Goal: Transaction & Acquisition: Purchase product/service

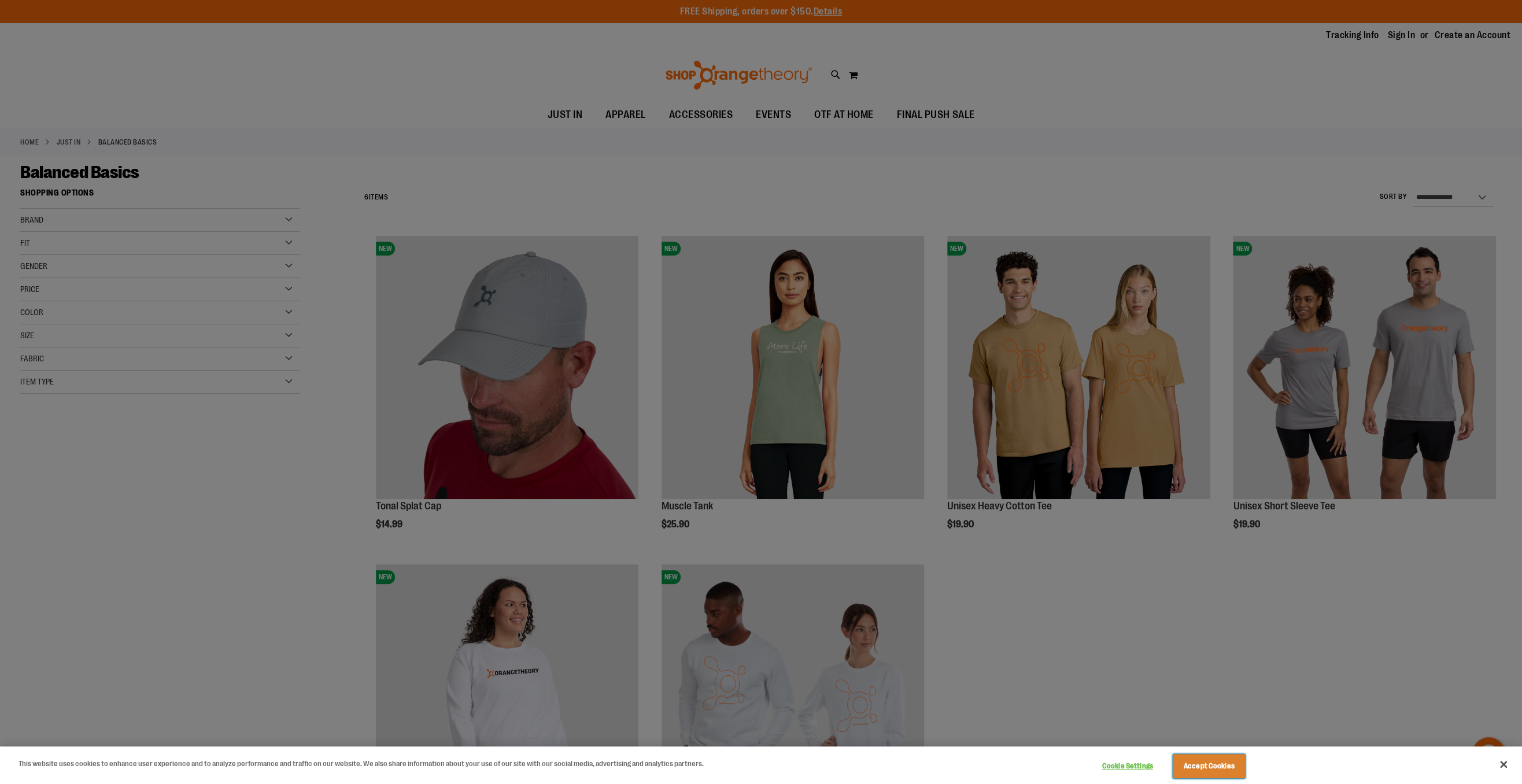
click at [1193, 770] on button "Accept Cookies" at bounding box center [1209, 765] width 72 height 24
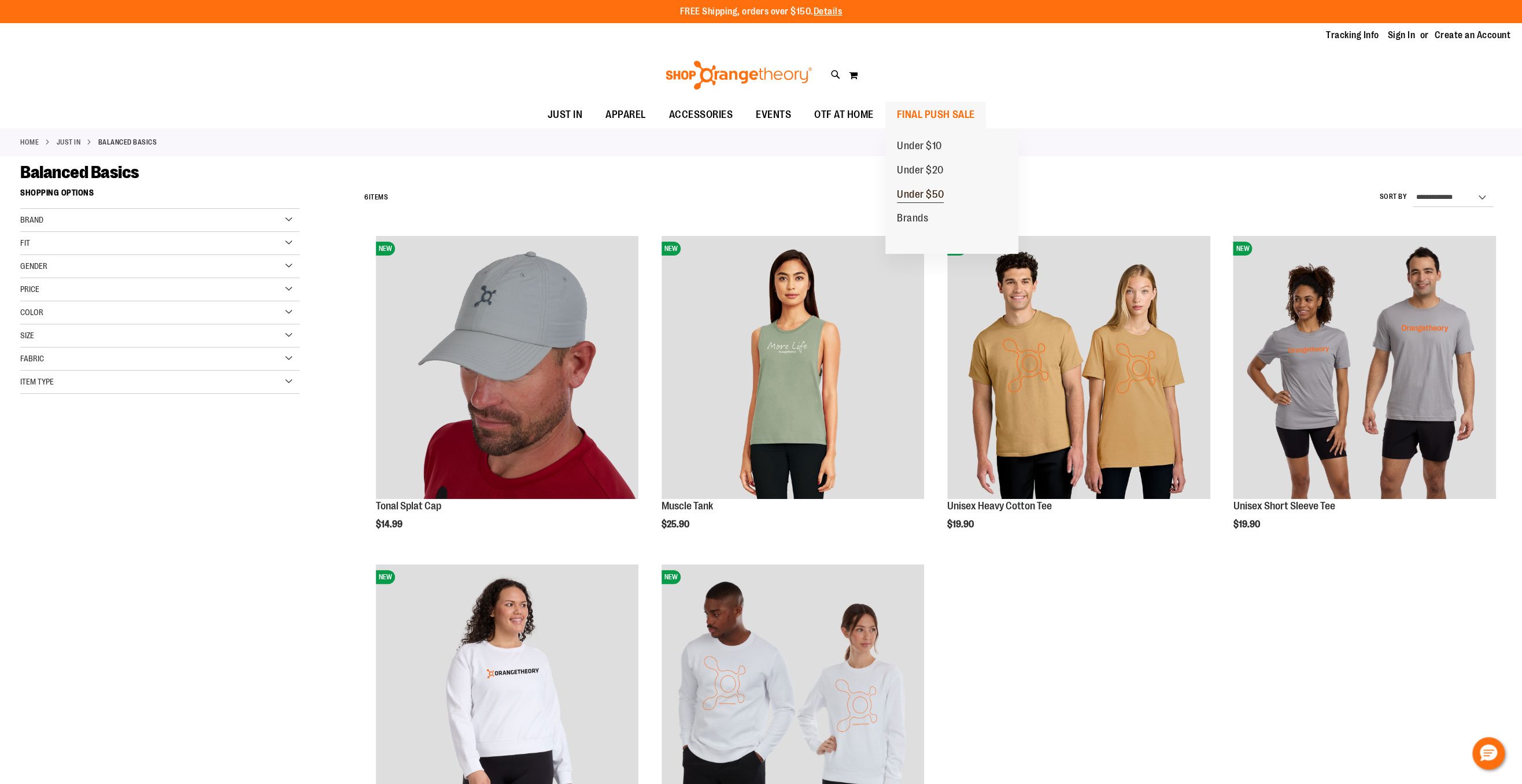
click at [923, 197] on span "Under $50" at bounding box center [921, 196] width 48 height 14
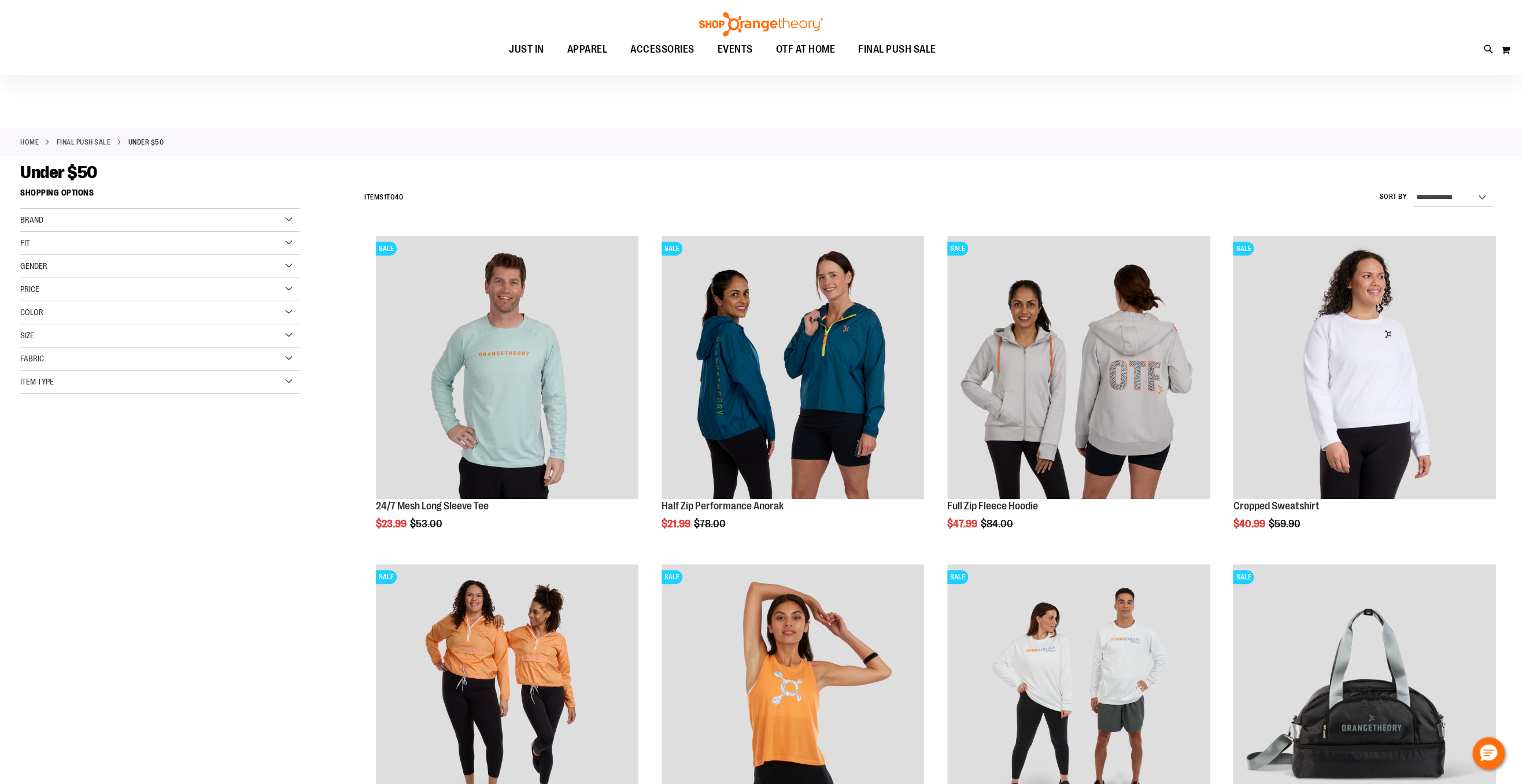
type input "**********"
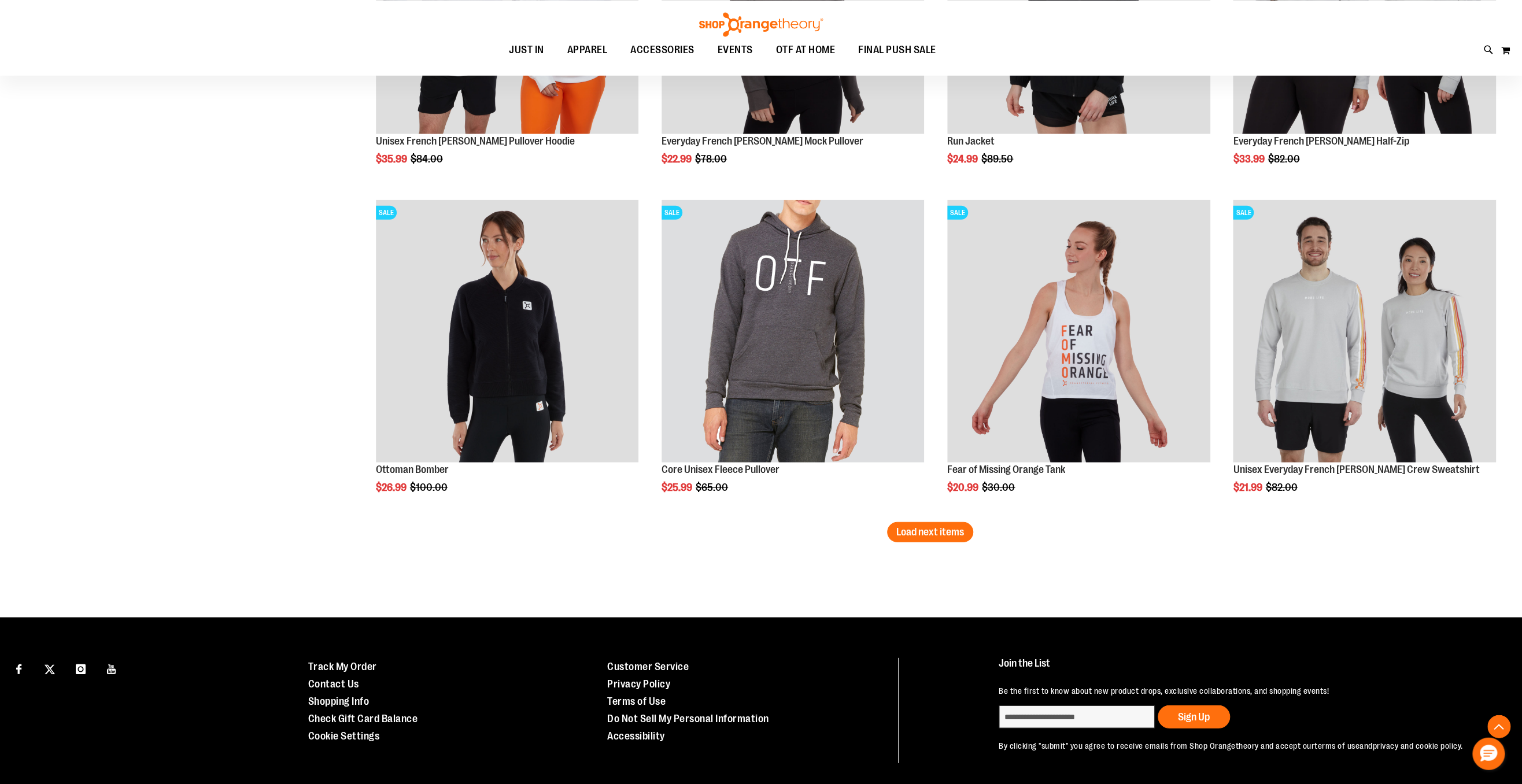
scroll to position [2572, 0]
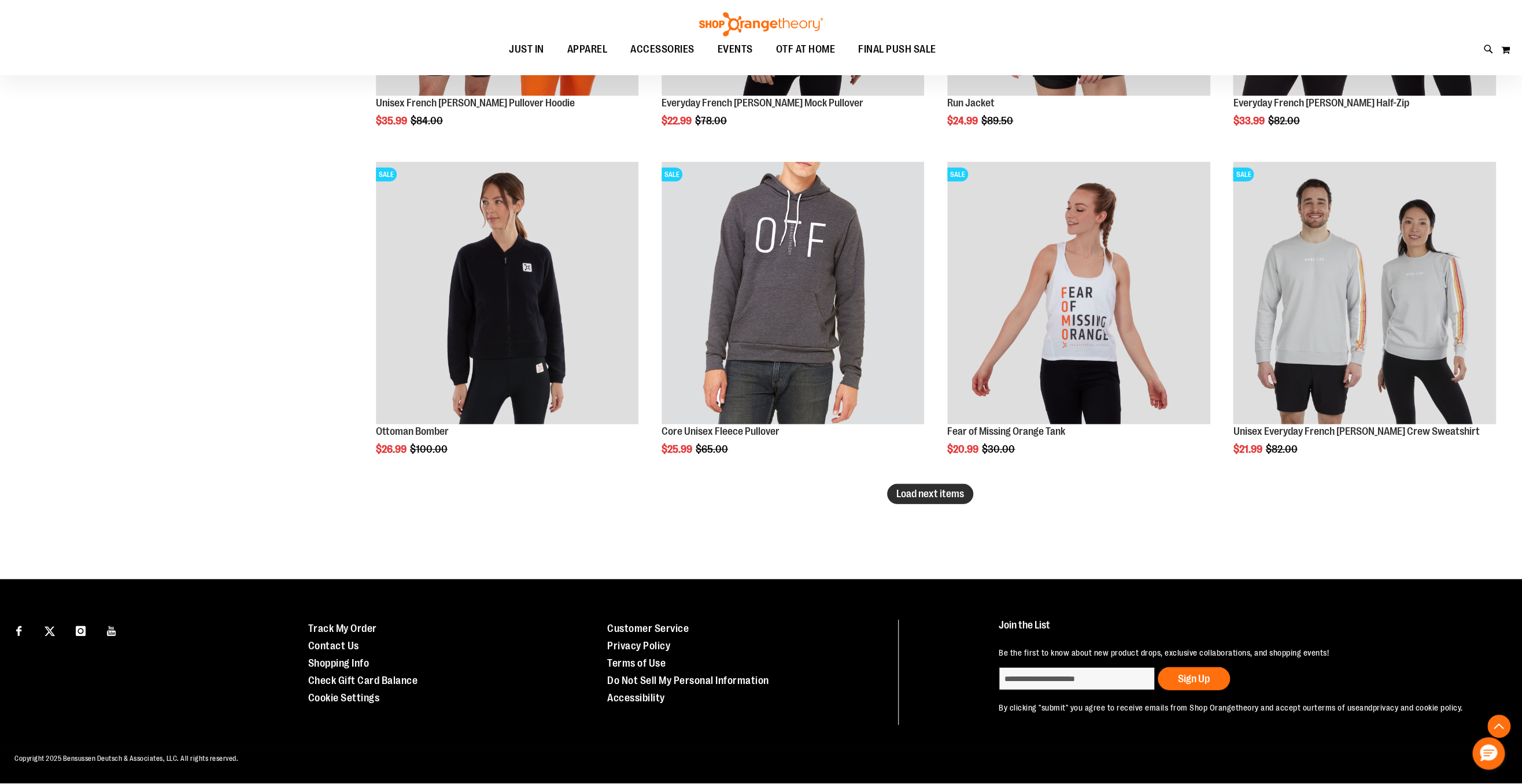
click at [920, 493] on span "Load next items" at bounding box center [930, 493] width 68 height 12
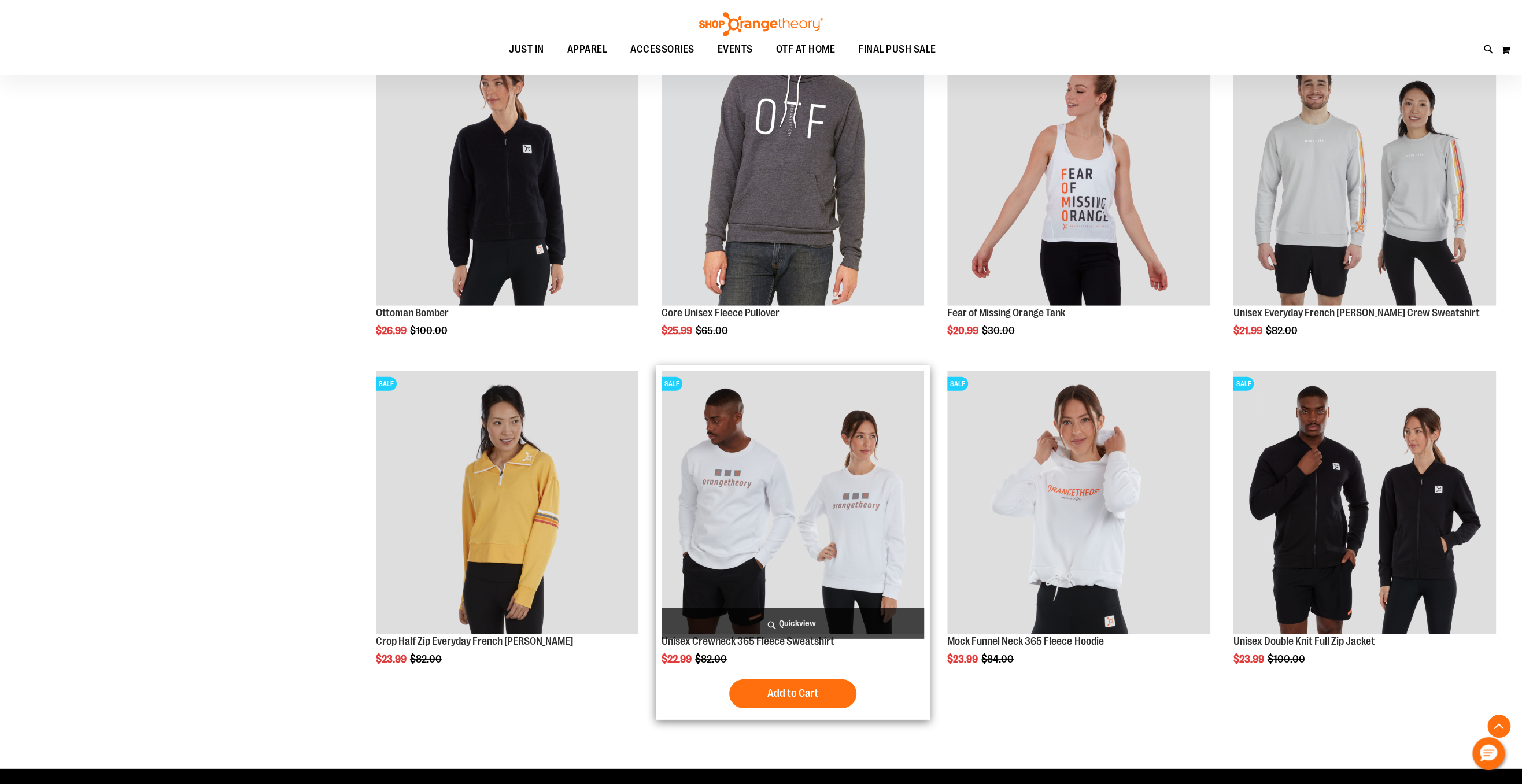
scroll to position [2760, 0]
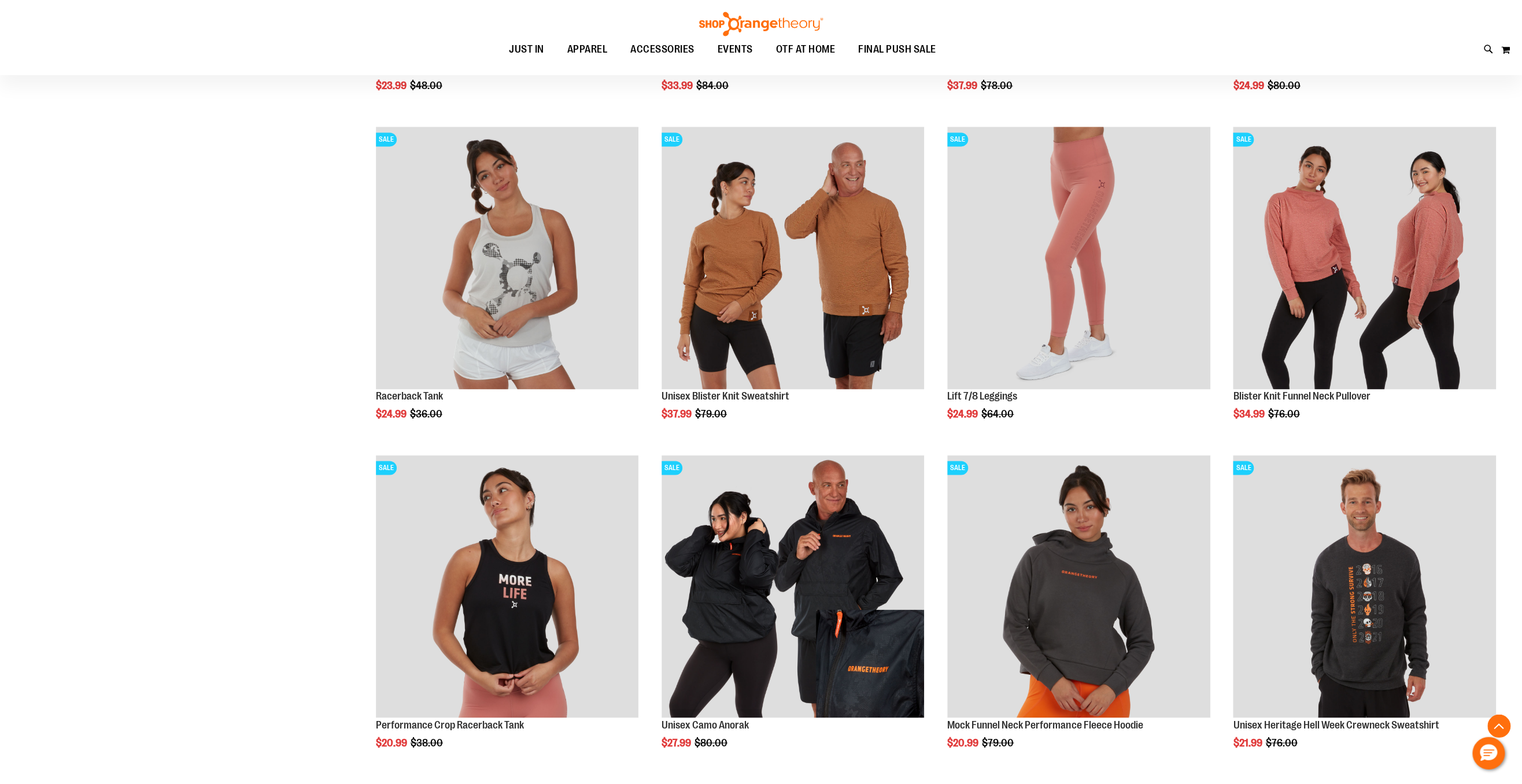
scroll to position [1279, 0]
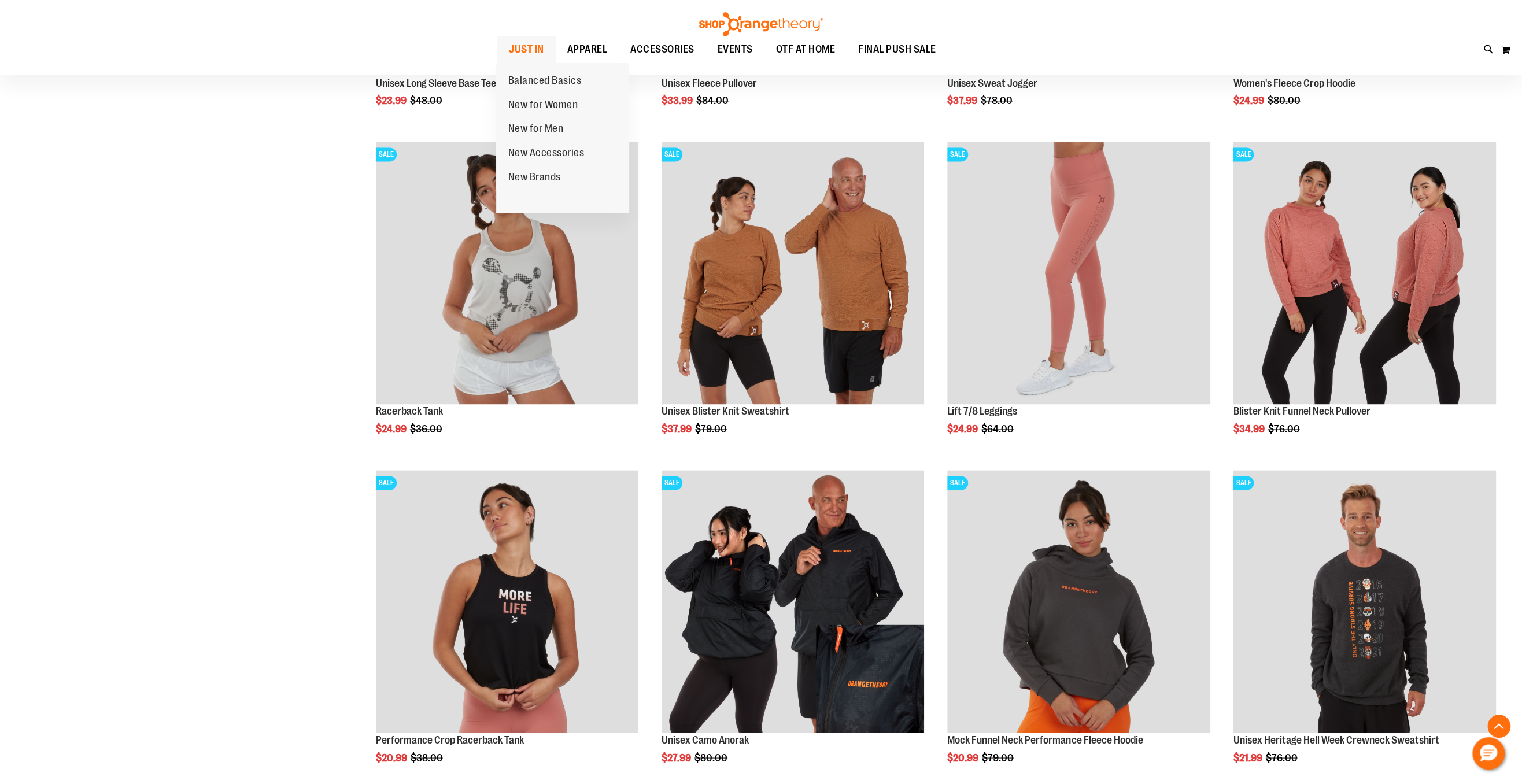
click at [527, 48] on span "JUST IN" at bounding box center [526, 49] width 35 height 26
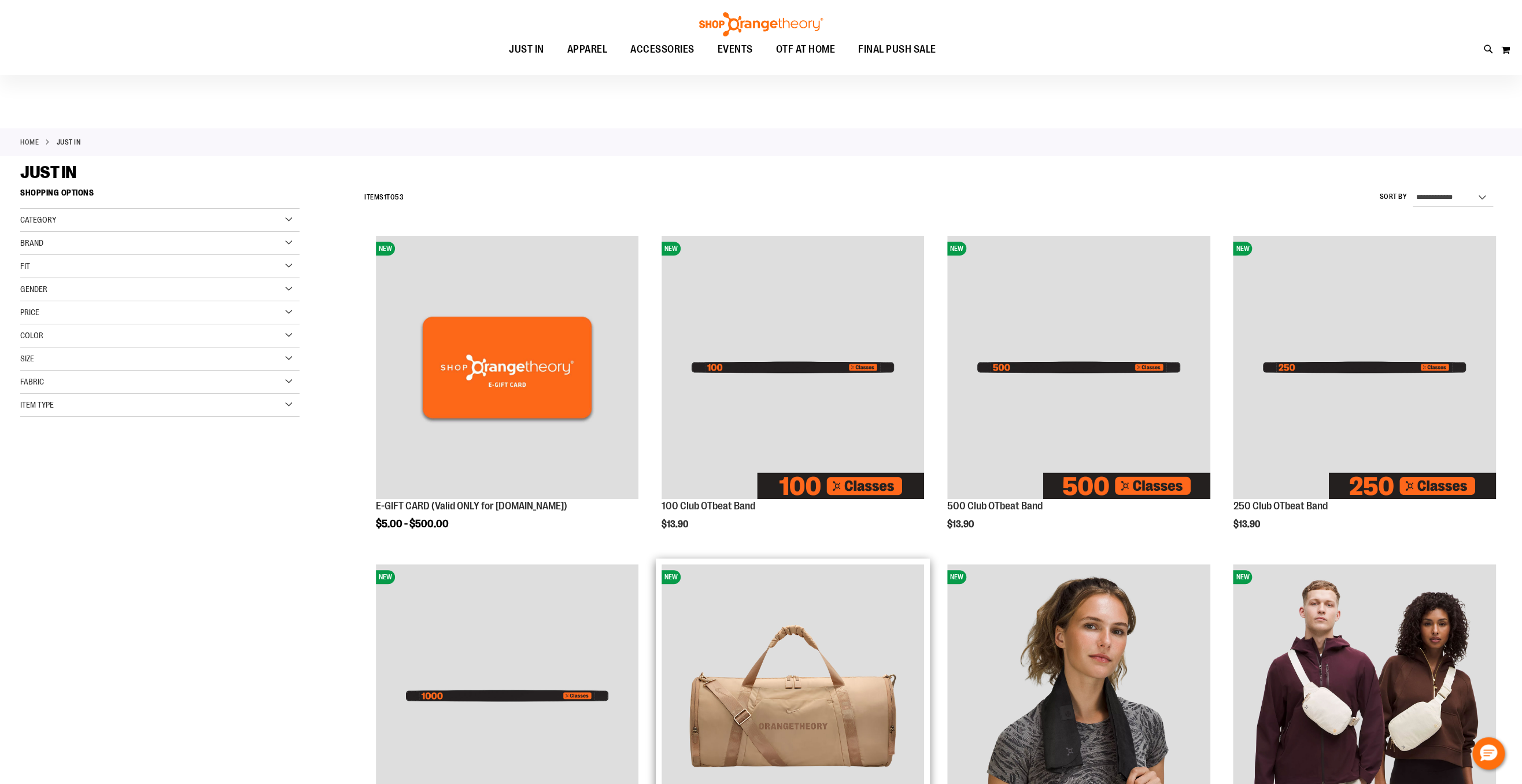
scroll to position [79, 0]
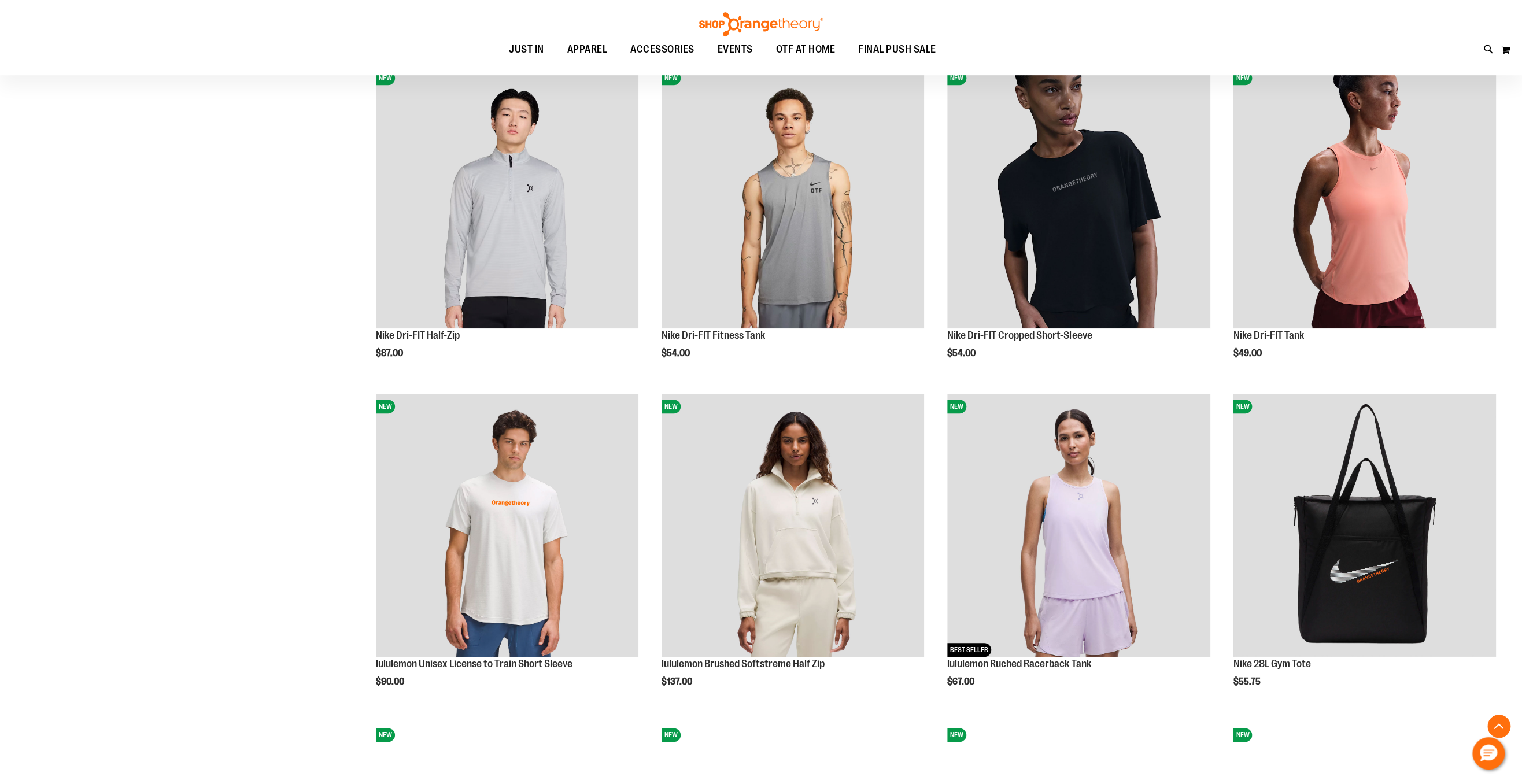
scroll to position [706, 0]
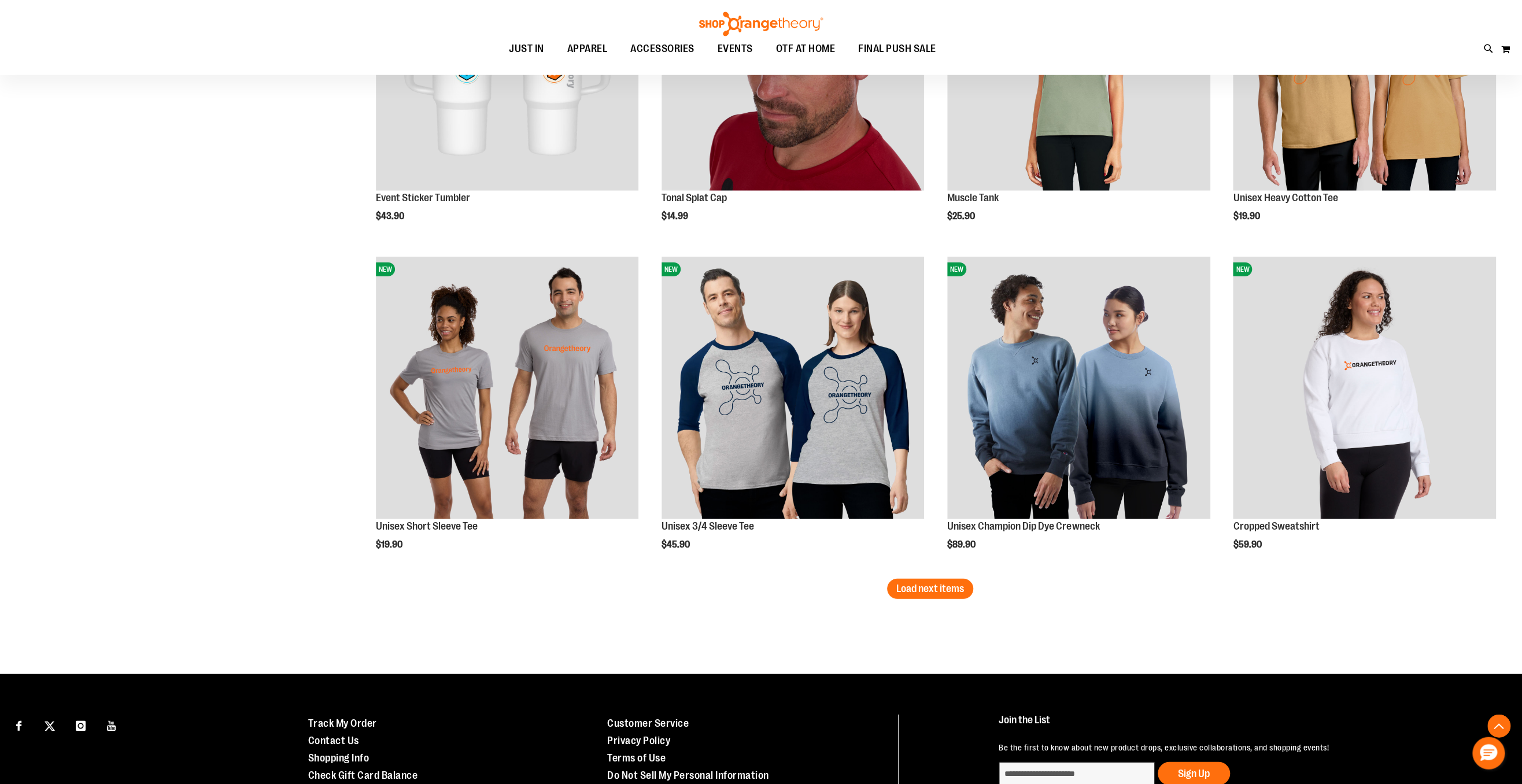
scroll to position [2572, 0]
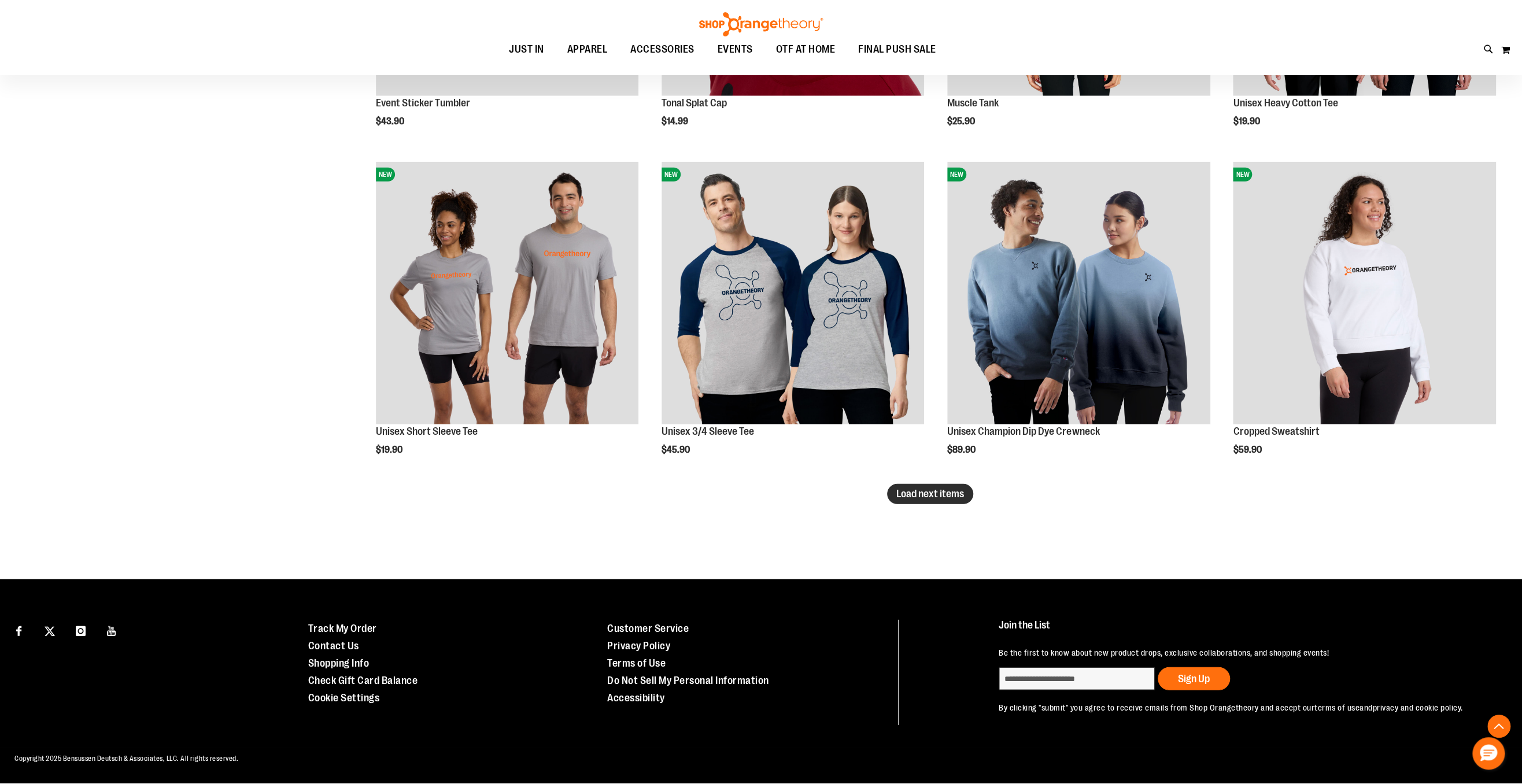
click at [921, 493] on span "Load next items" at bounding box center [930, 493] width 68 height 12
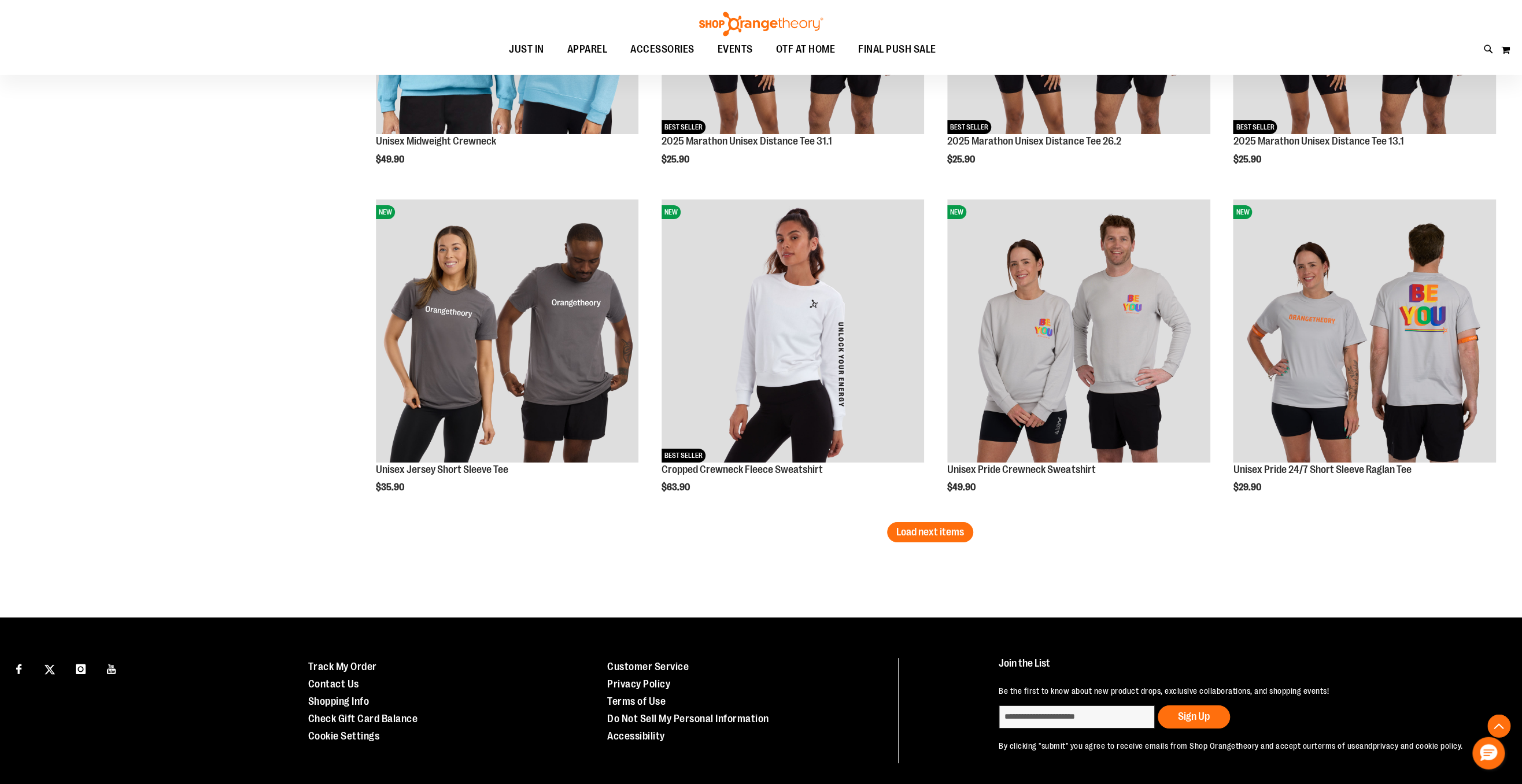
scroll to position [3556, 0]
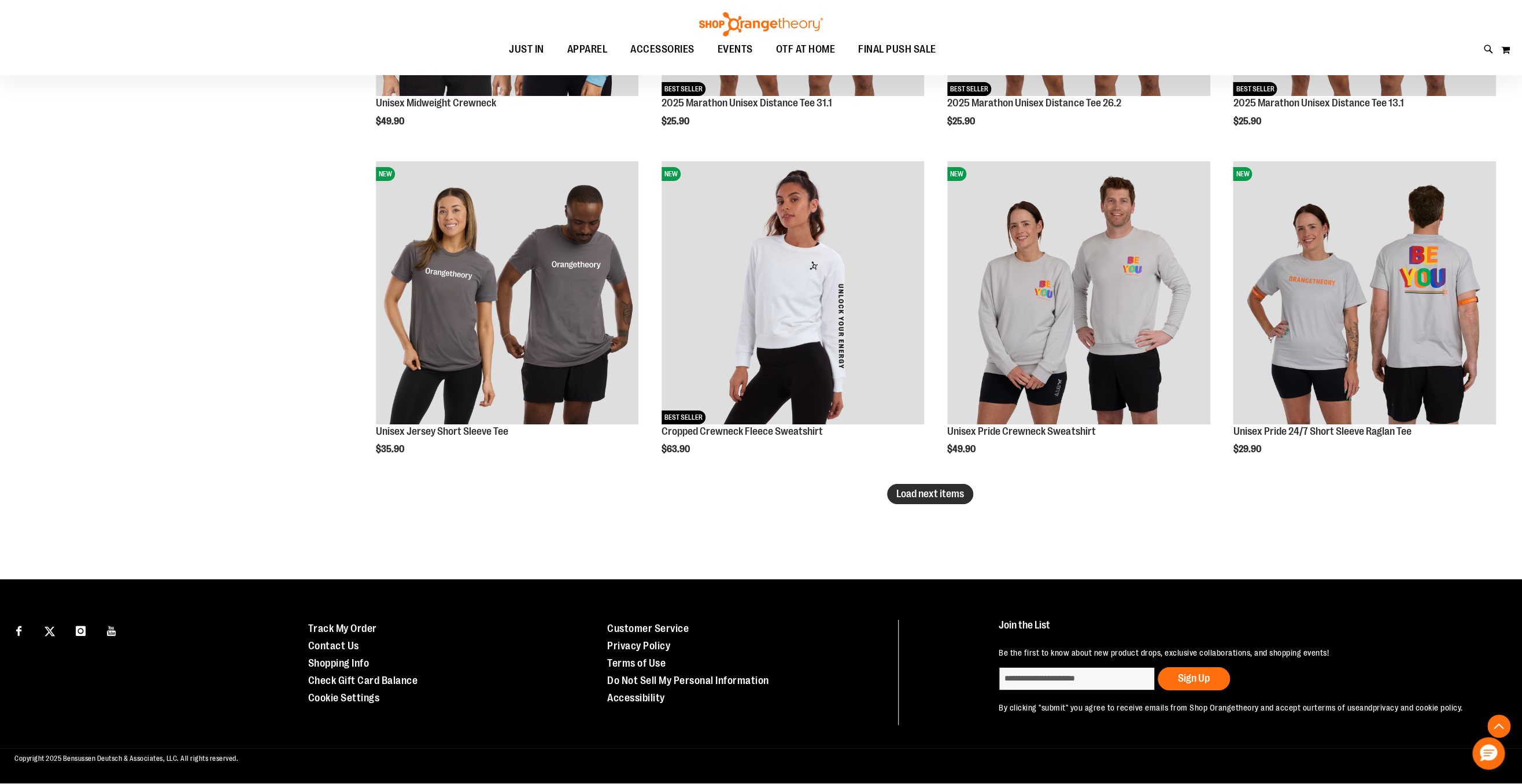
click at [923, 495] on span "Load next items" at bounding box center [930, 493] width 68 height 12
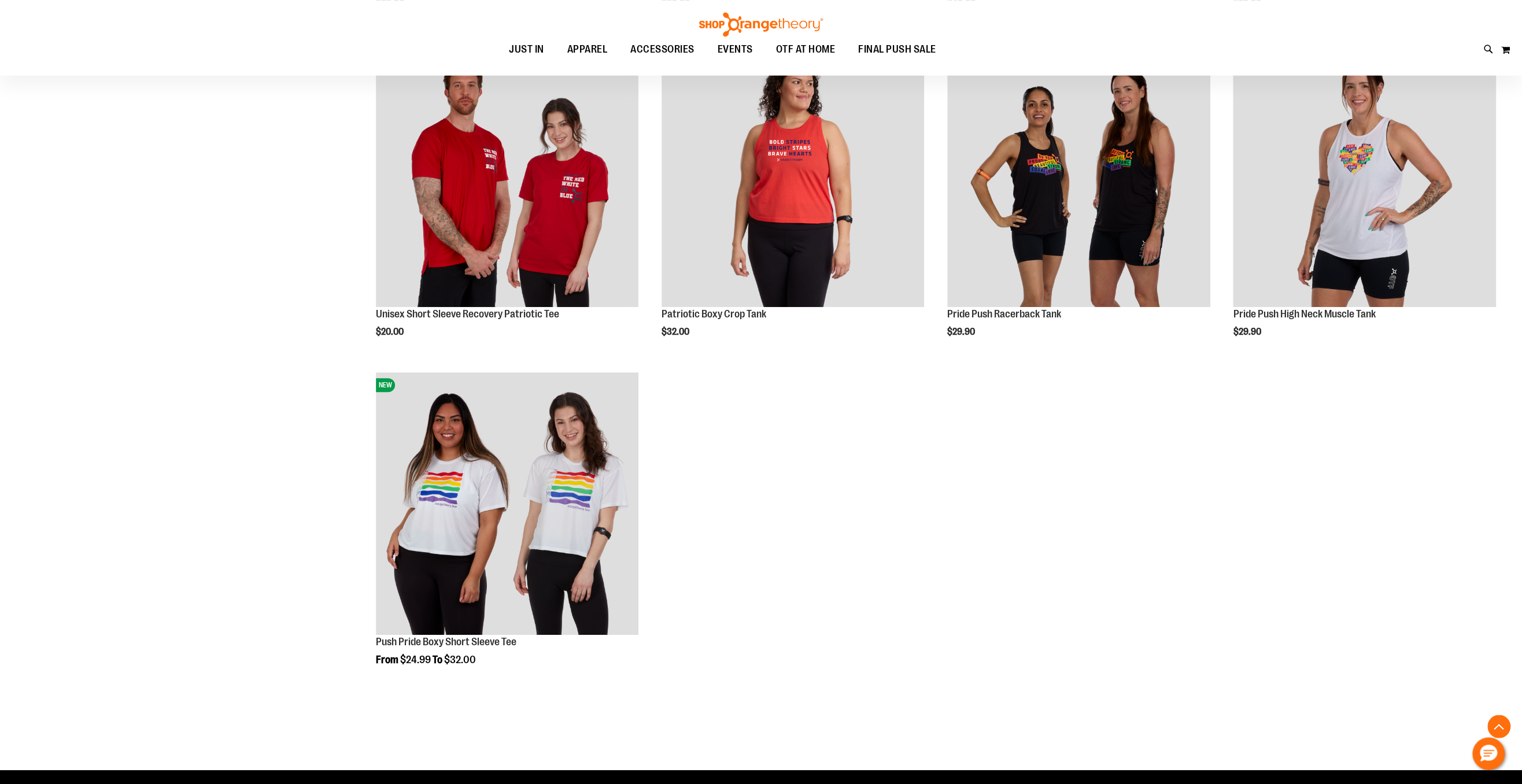
scroll to position [4093, 0]
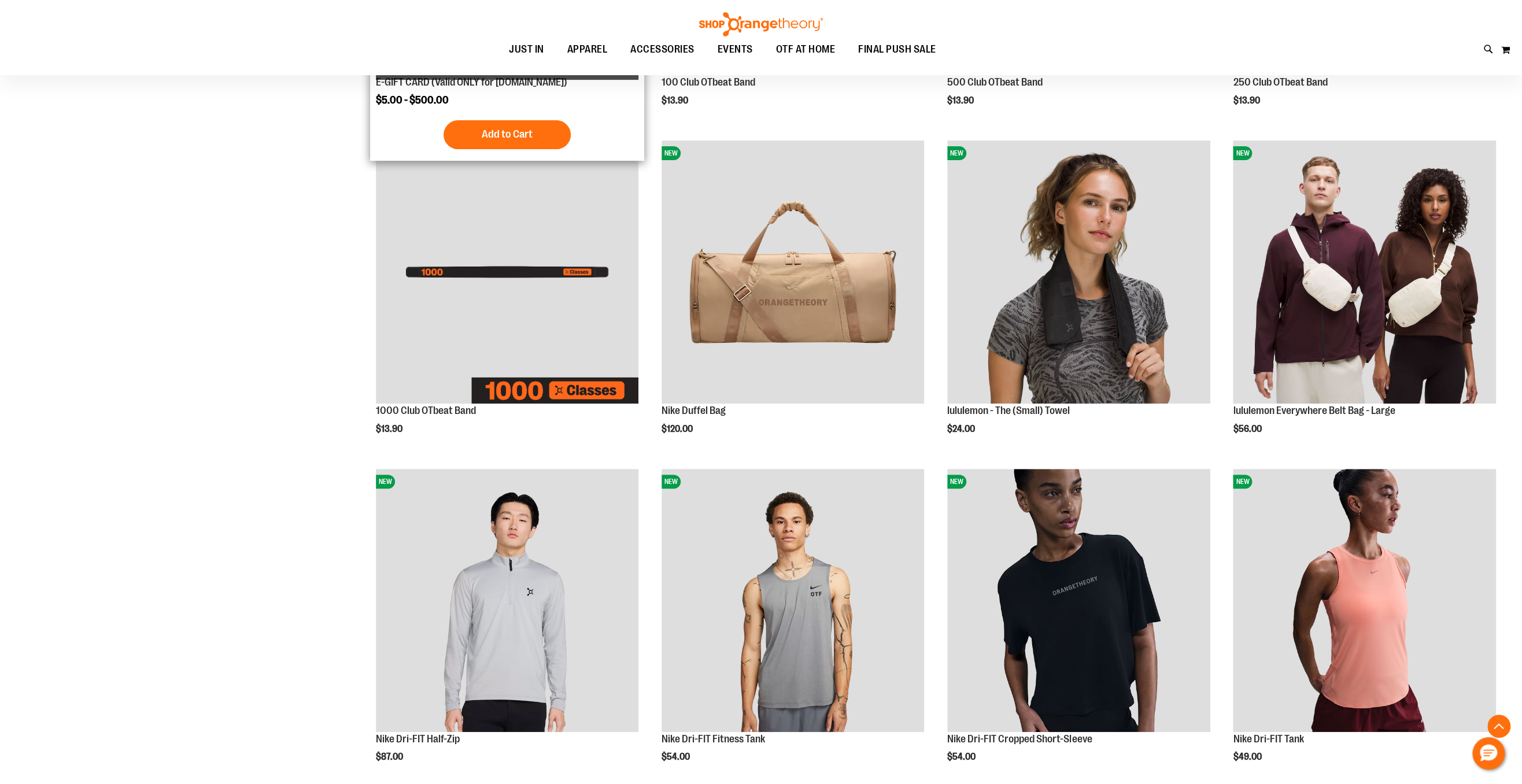
scroll to position [17, 0]
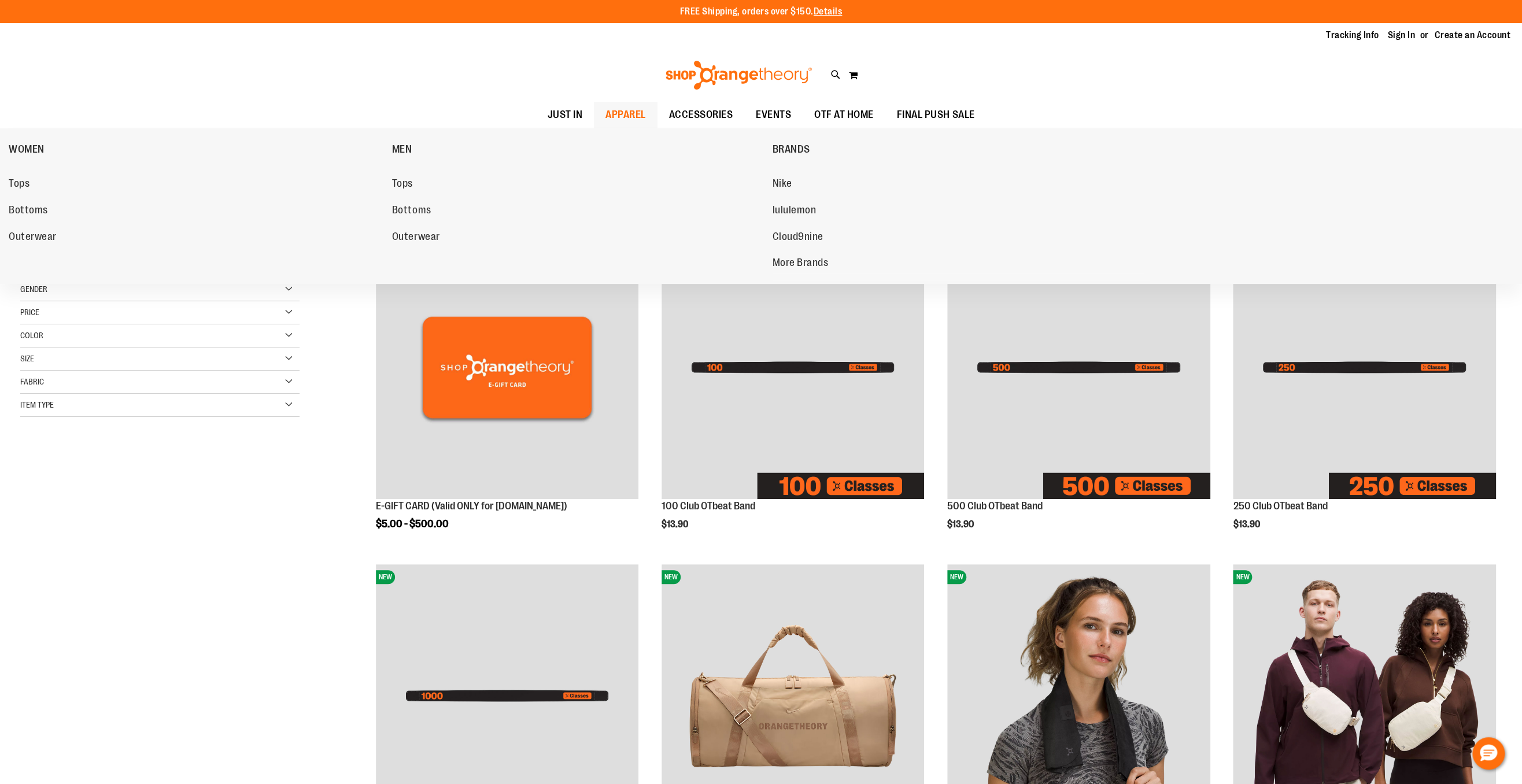
click at [624, 111] on span "APPAREL" at bounding box center [626, 115] width 41 height 26
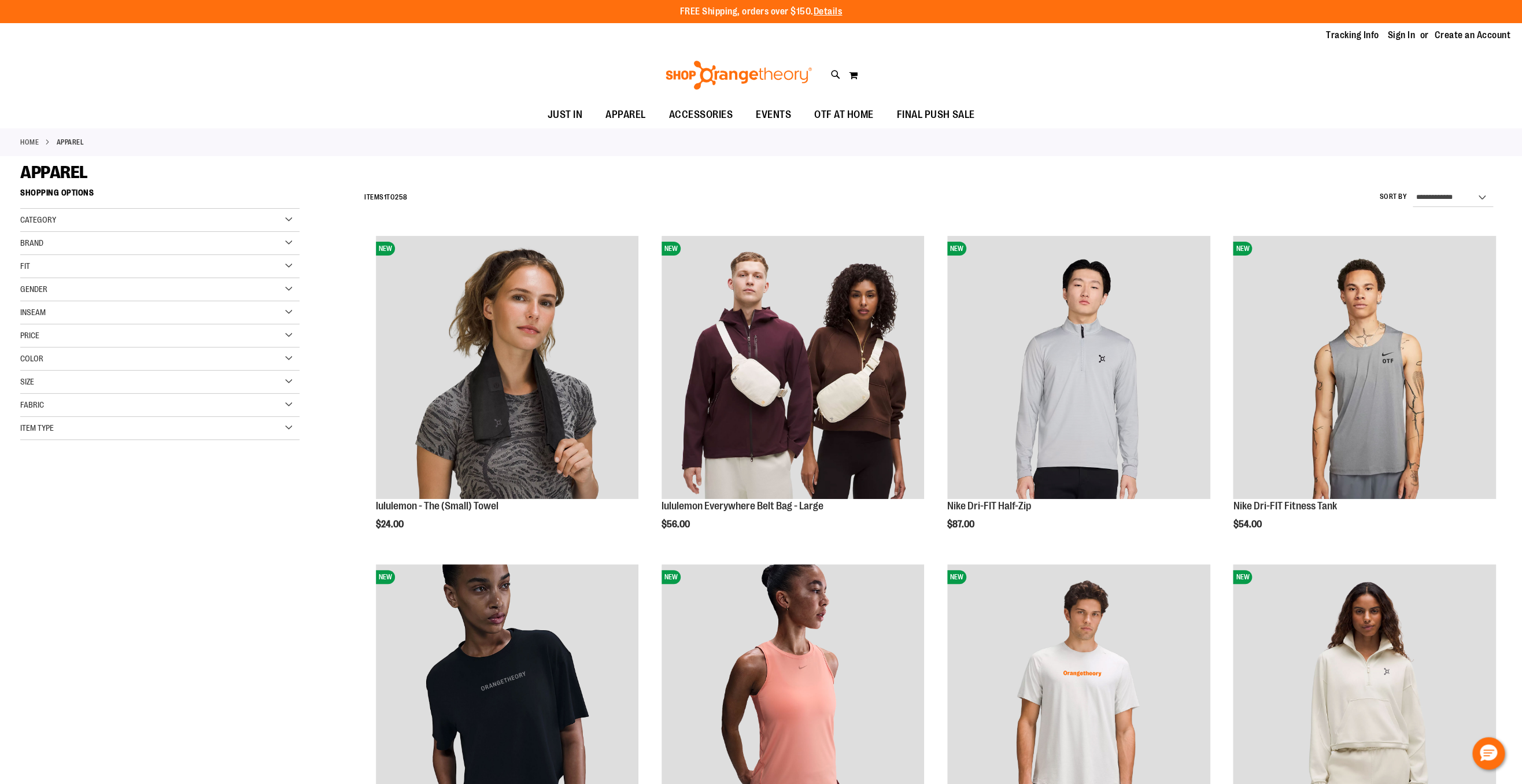
click at [41, 289] on span "Gender" at bounding box center [33, 289] width 27 height 9
click at [27, 327] on link "Women 151 items" at bounding box center [151, 325] width 268 height 12
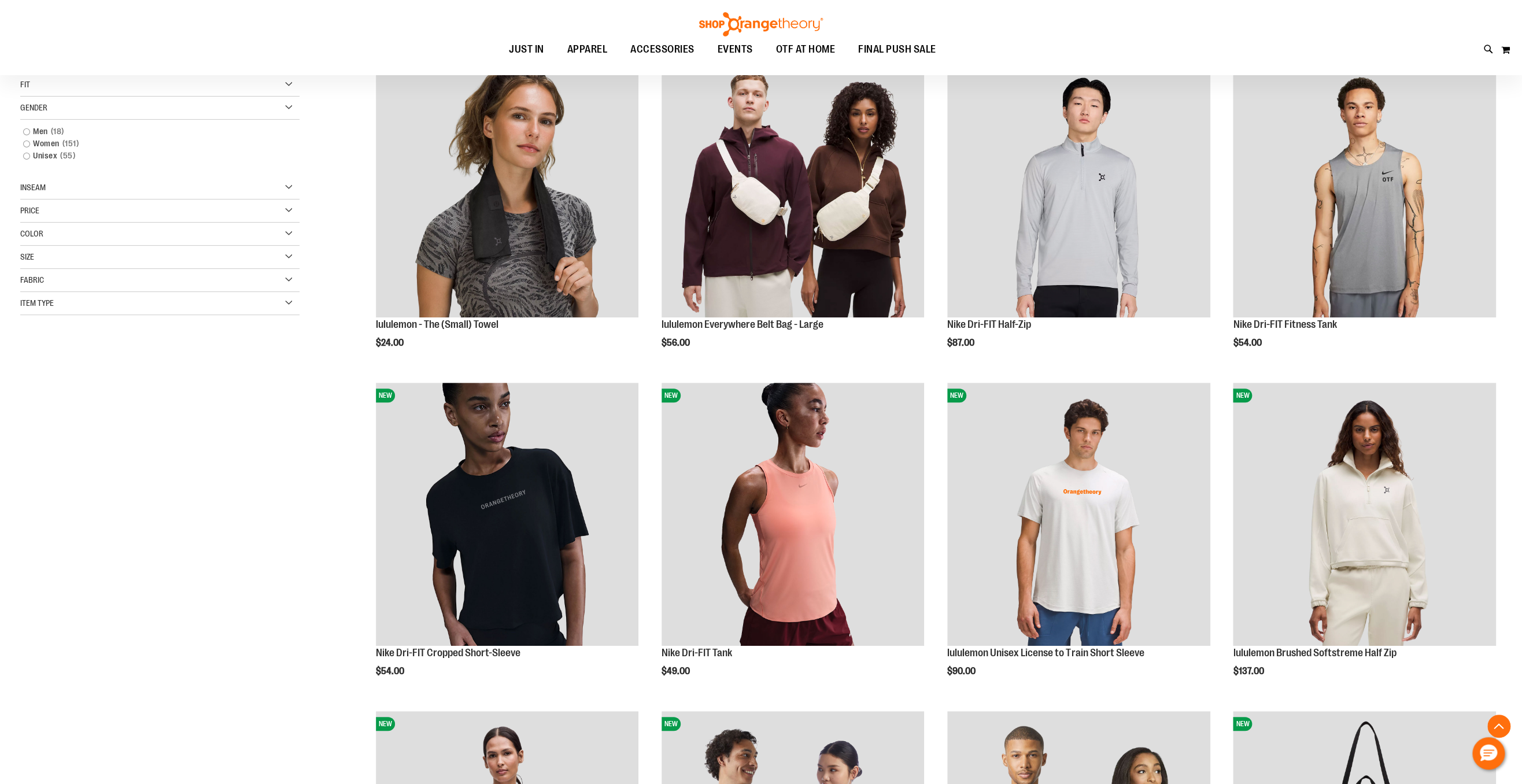
scroll to position [183, 0]
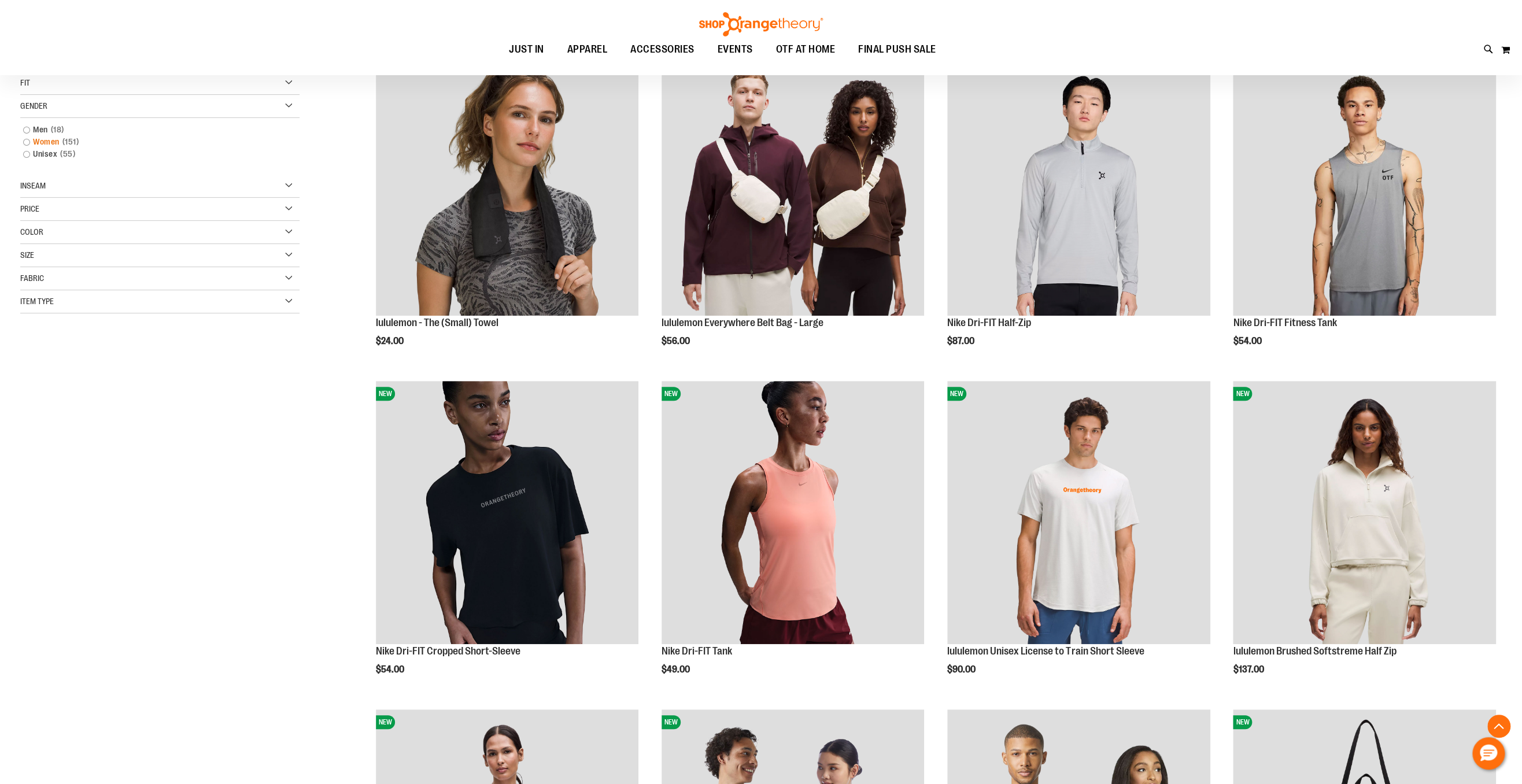
click at [30, 143] on link "Women 151 items" at bounding box center [151, 142] width 268 height 12
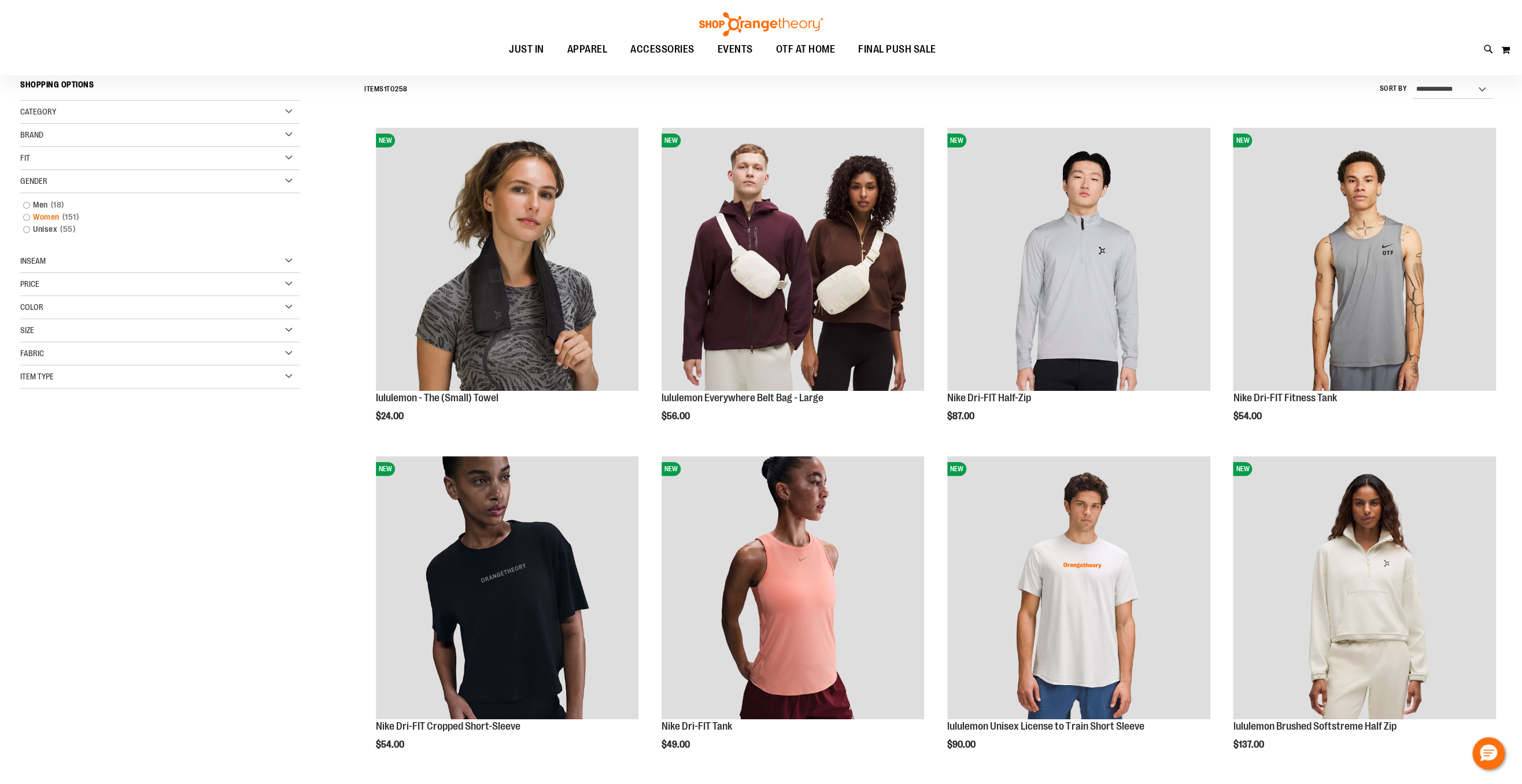
scroll to position [107, 0]
click at [46, 218] on link "Women 151 items" at bounding box center [151, 217] width 268 height 12
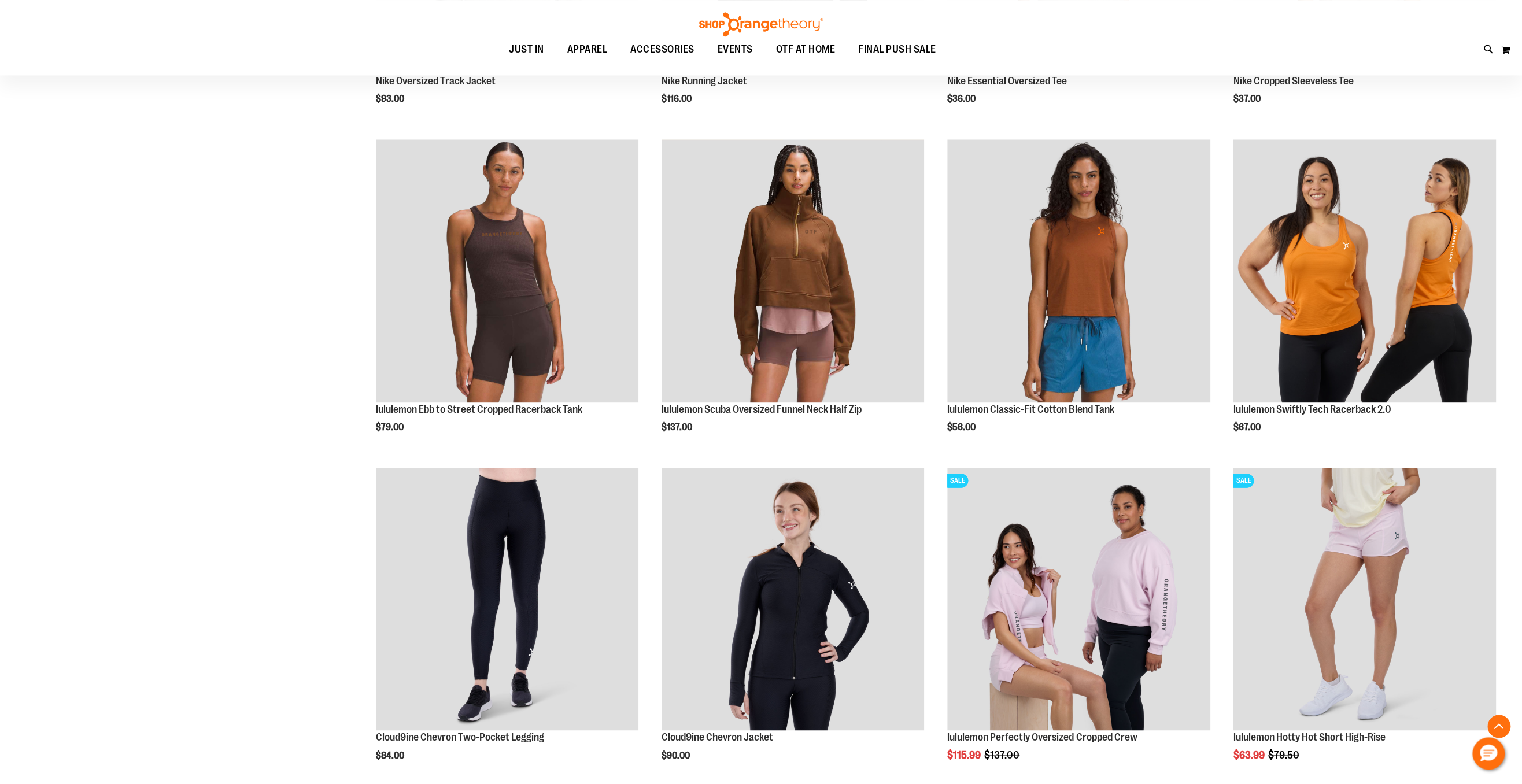
scroll to position [1093, 0]
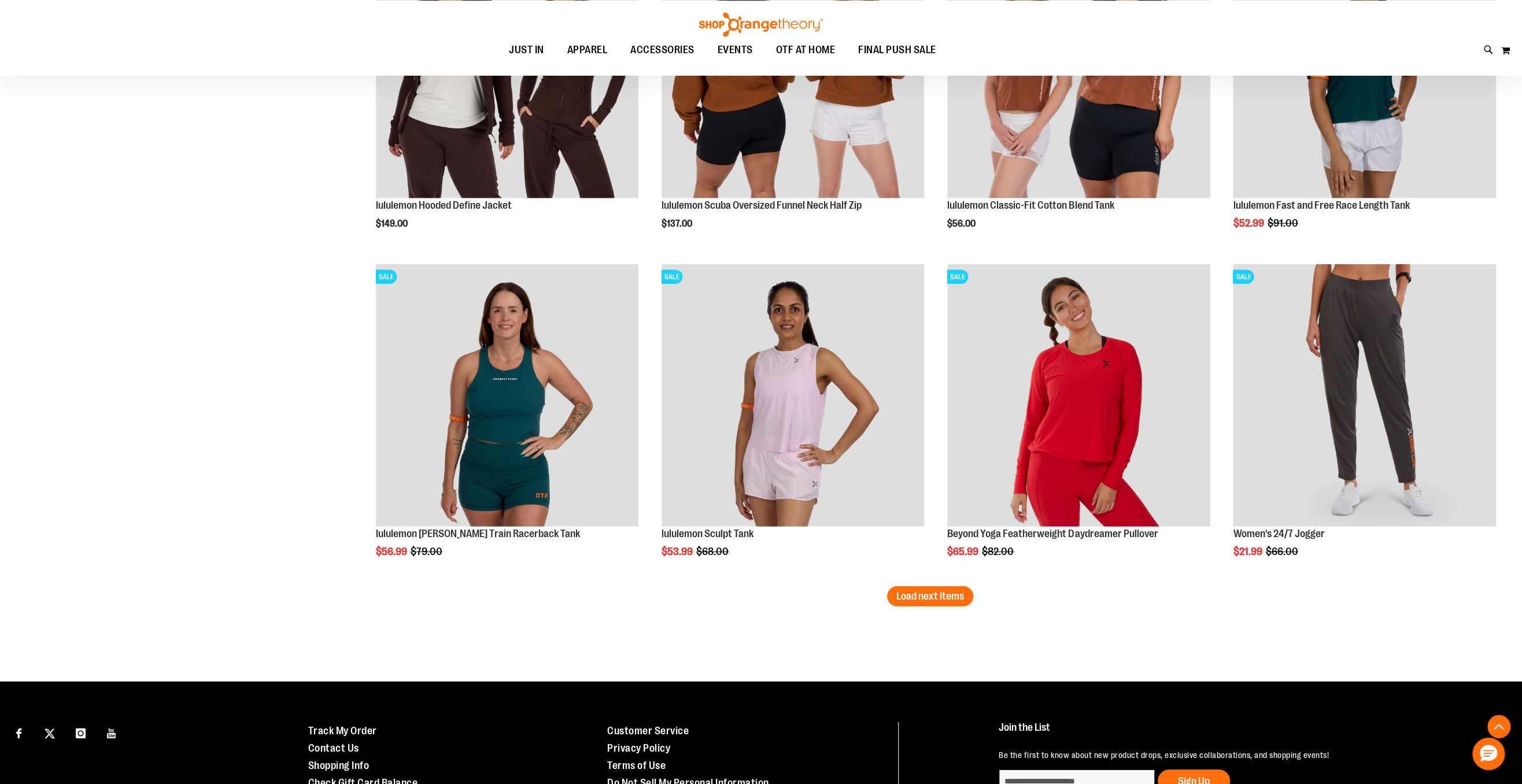
scroll to position [2624, 0]
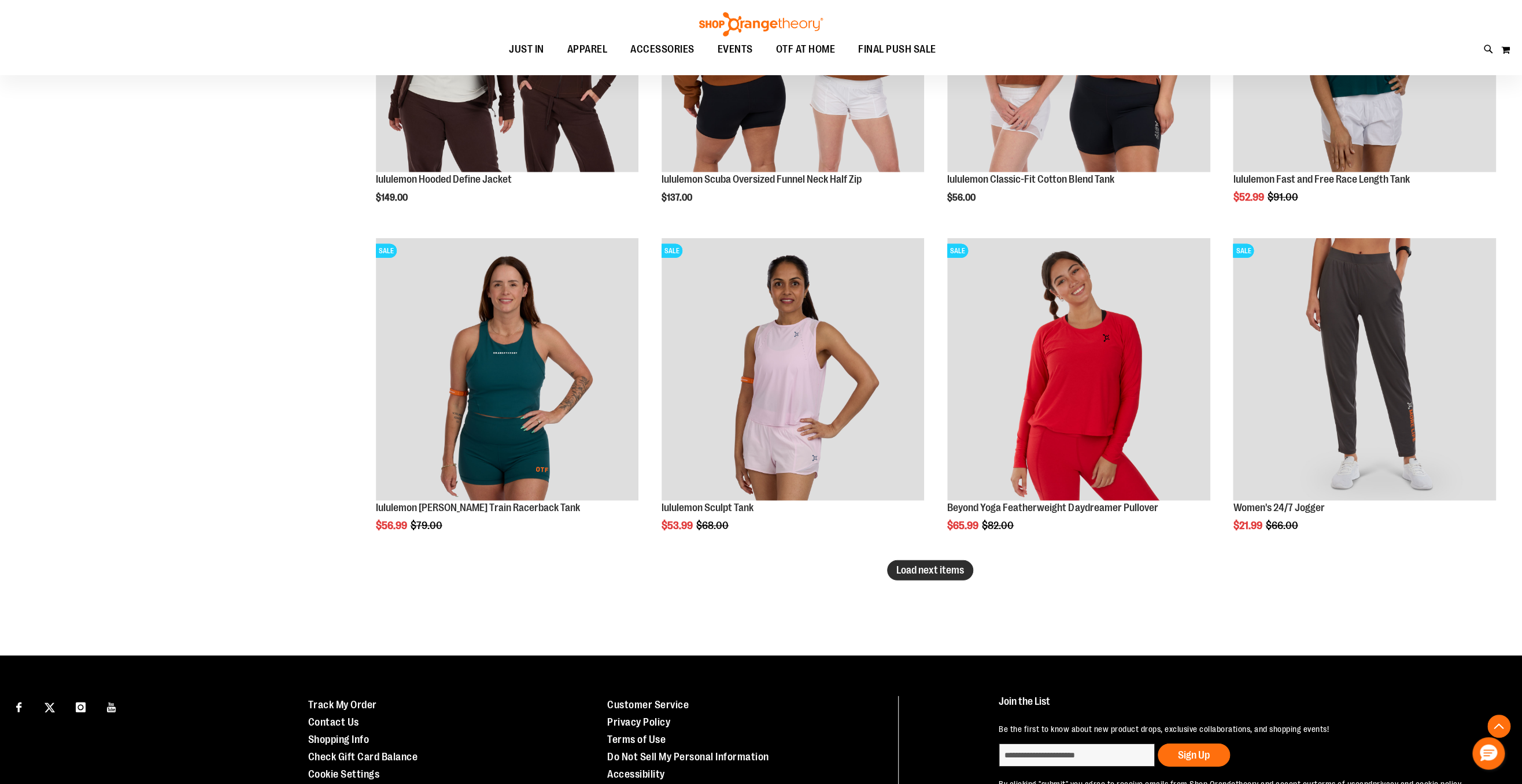
click at [911, 571] on span "Load next items" at bounding box center [930, 569] width 68 height 12
click at [925, 572] on span "Load next items" at bounding box center [930, 569] width 68 height 12
click at [955, 564] on button "Load next items" at bounding box center [930, 570] width 86 height 20
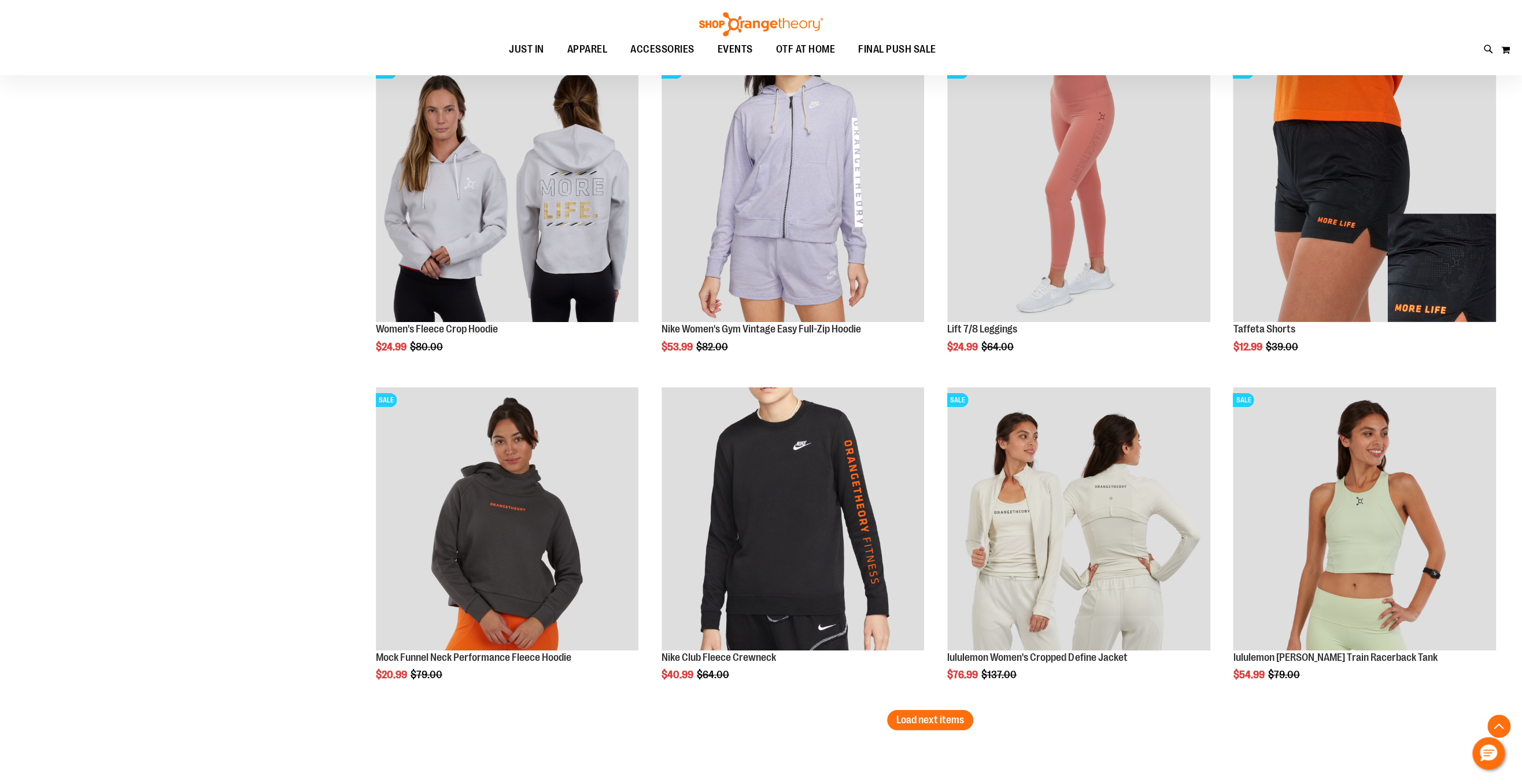
scroll to position [3529, 0]
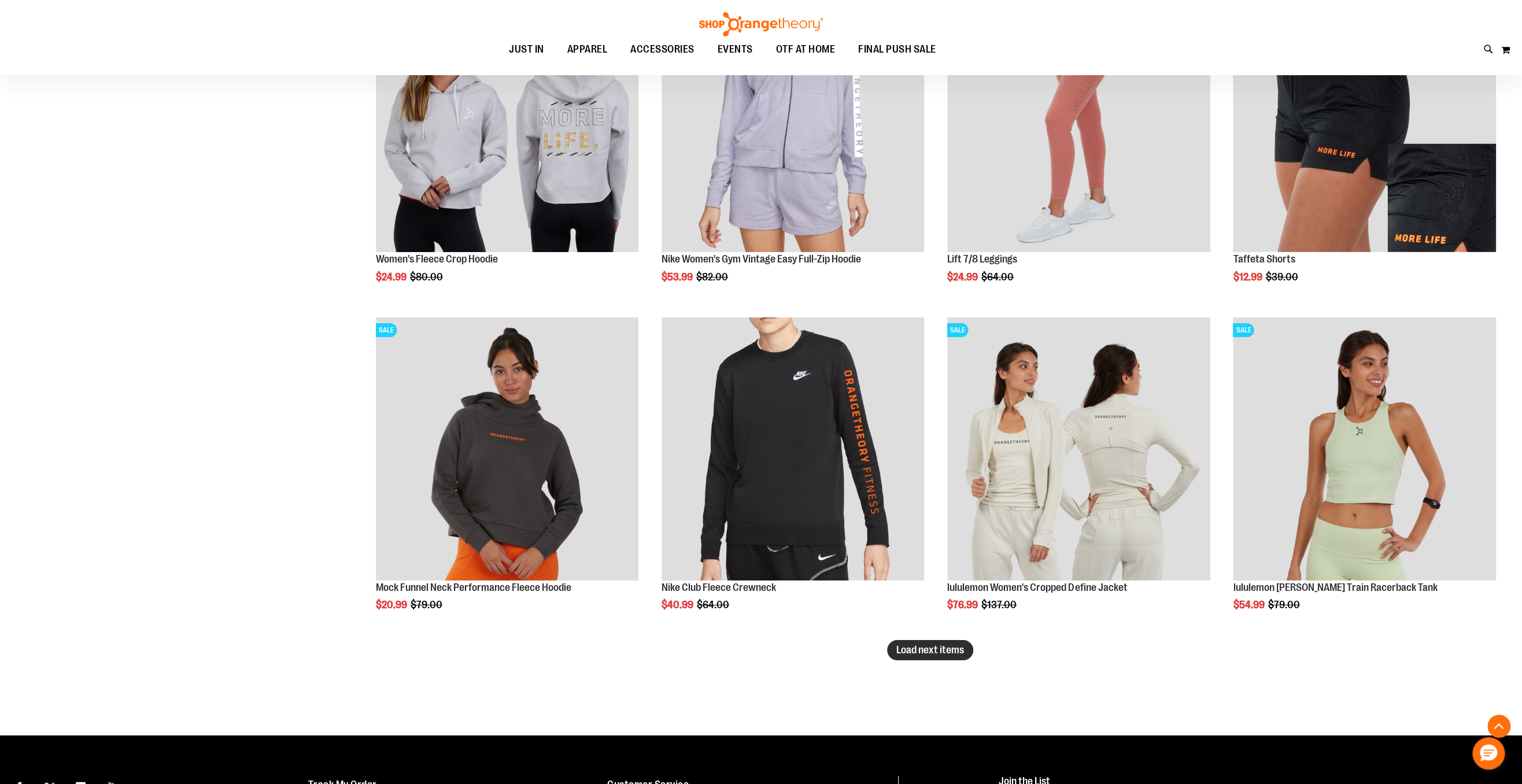
click at [940, 648] on span "Load next items" at bounding box center [930, 650] width 68 height 12
click at [935, 655] on span "Load next items" at bounding box center [930, 650] width 68 height 12
click at [904, 651] on span "Load next items" at bounding box center [930, 650] width 68 height 12
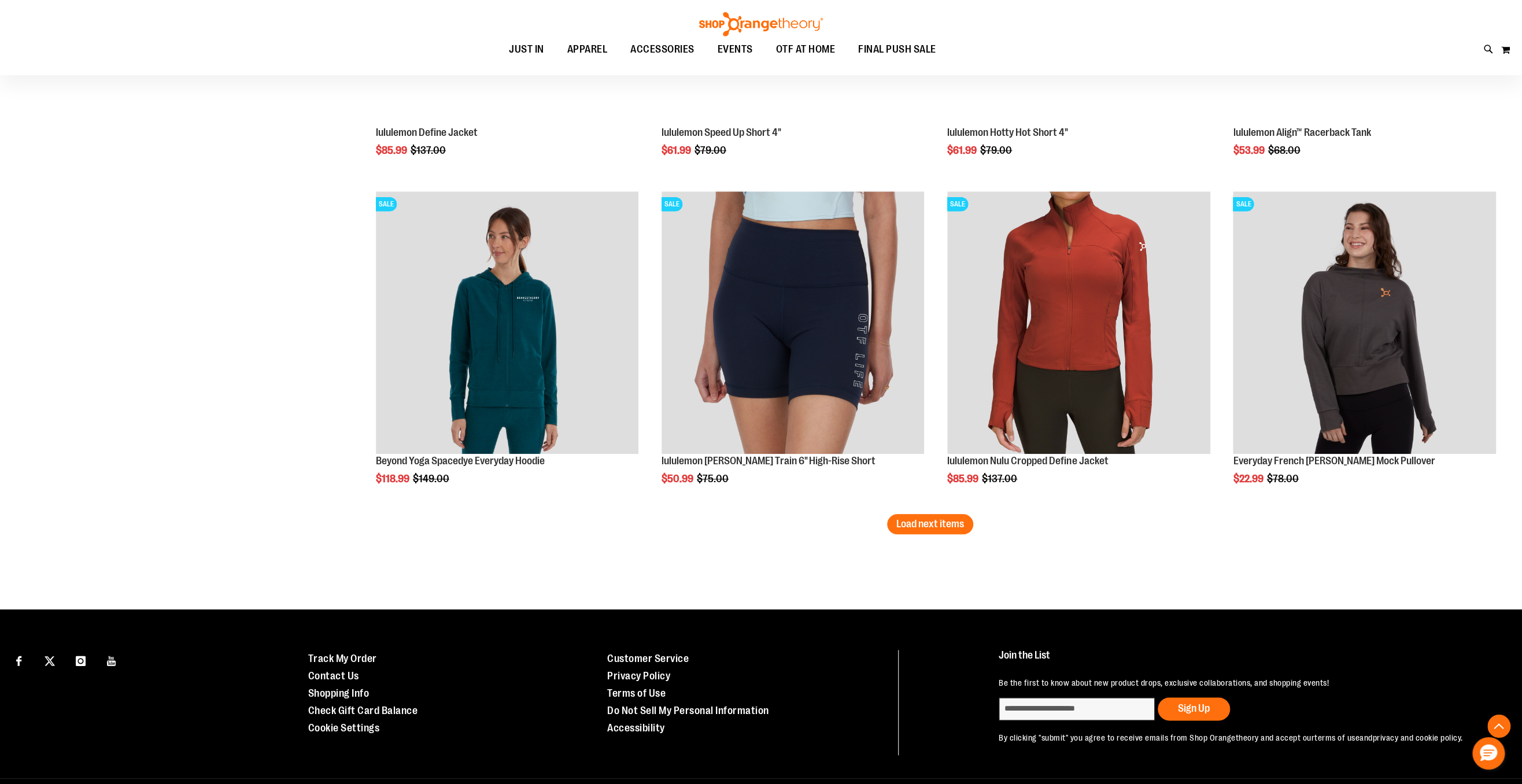
scroll to position [4670, 0]
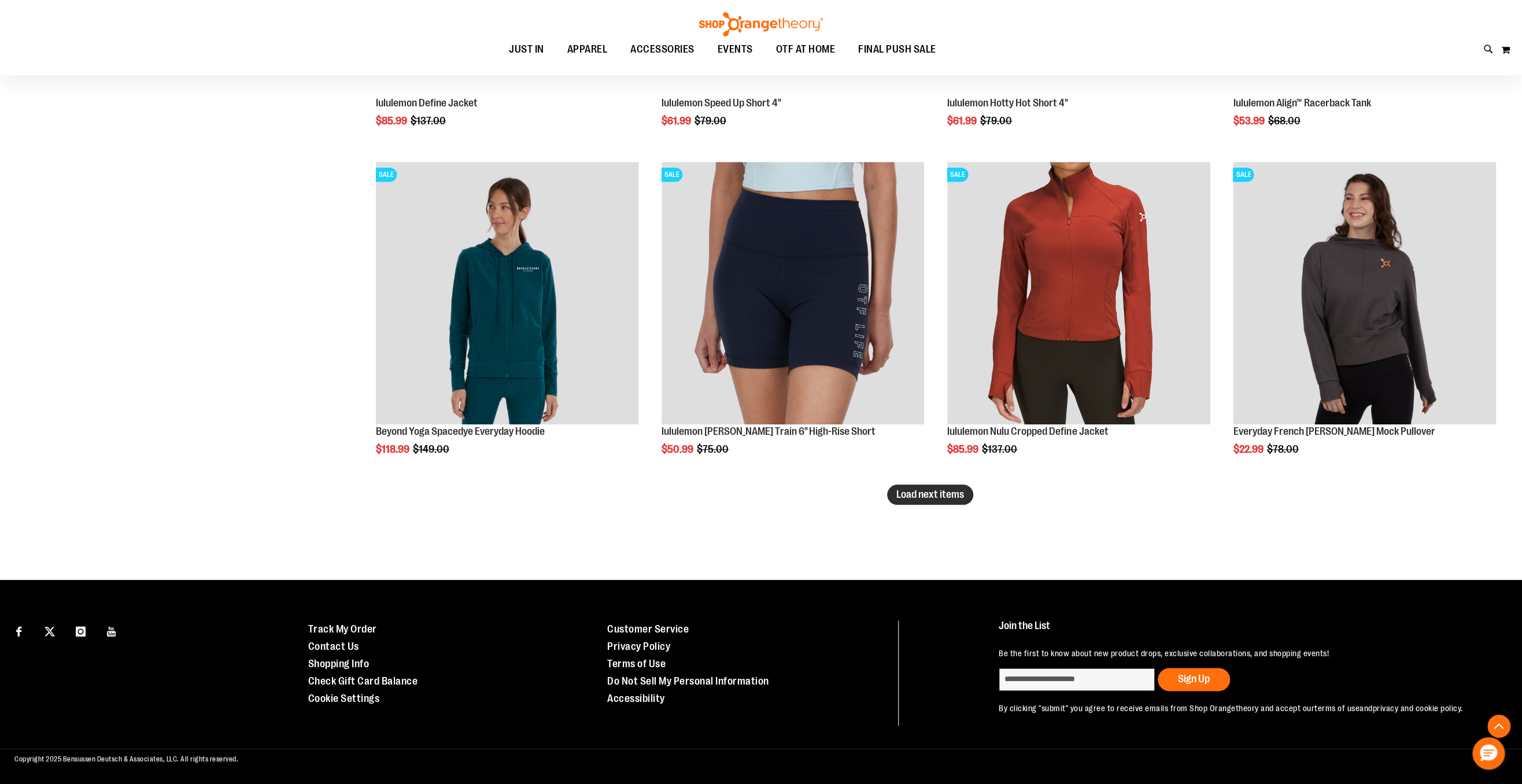
click at [926, 498] on span "Load next items" at bounding box center [930, 493] width 68 height 12
click at [923, 494] on span "Load next items" at bounding box center [930, 493] width 68 height 12
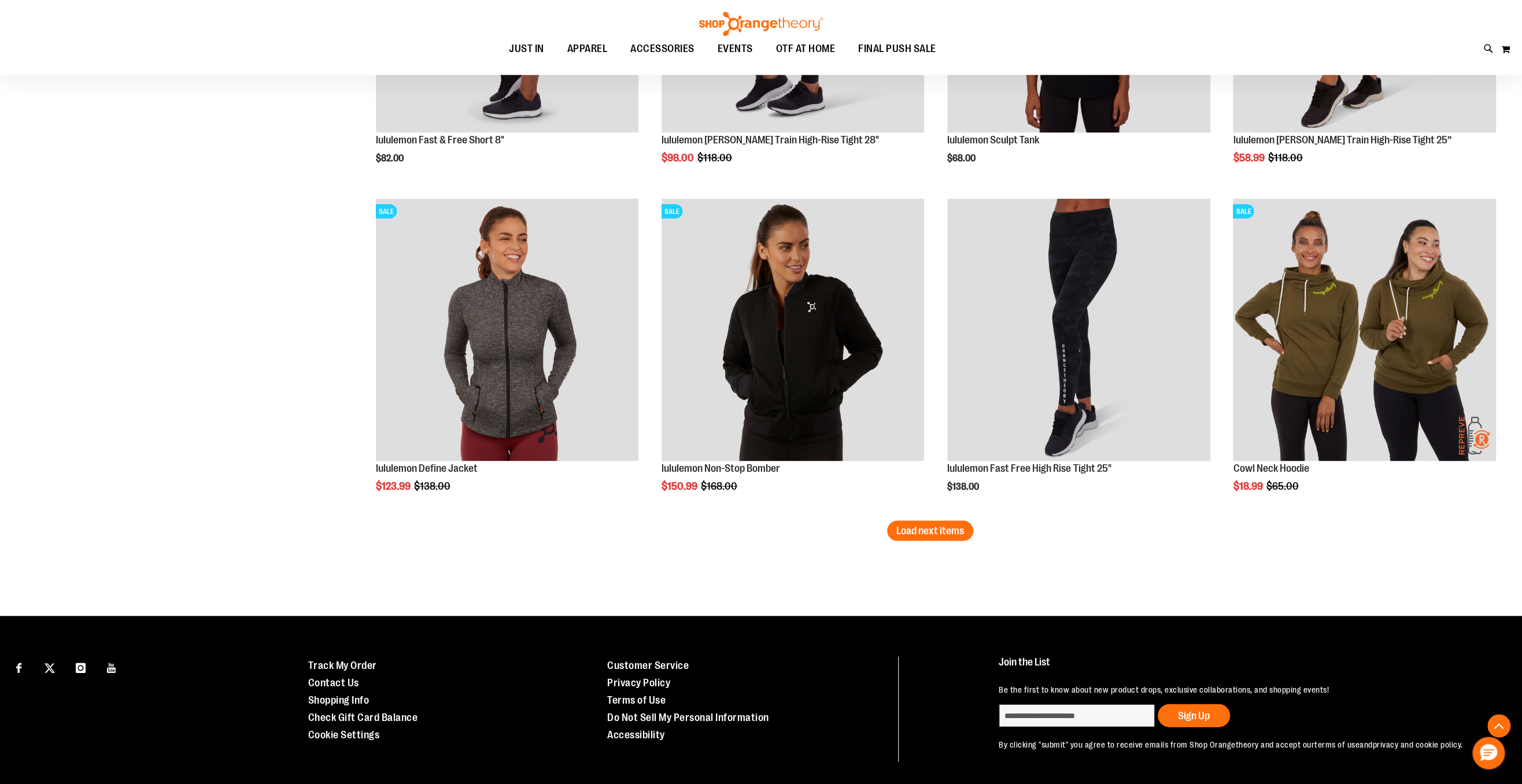
scroll to position [5623, 0]
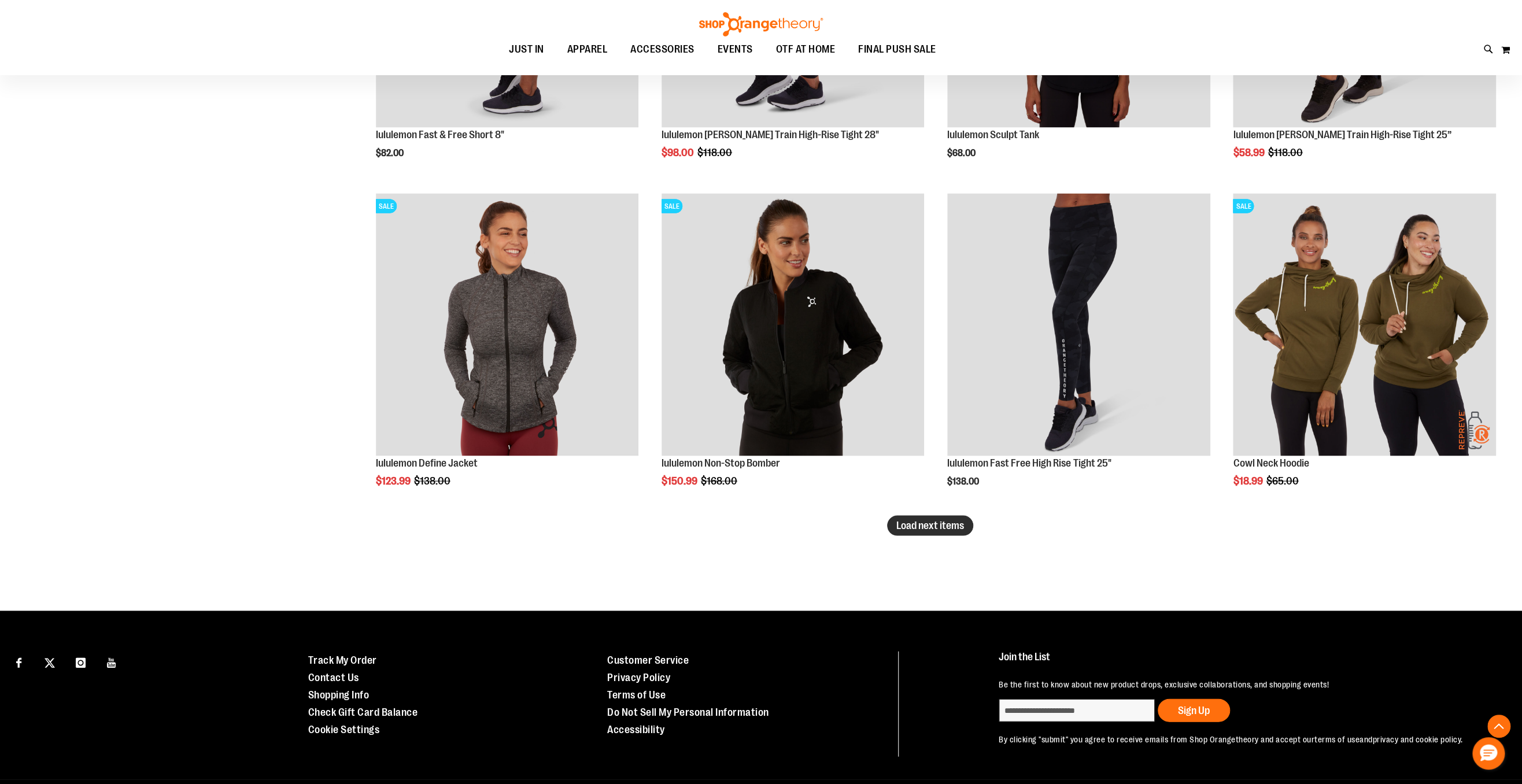
click at [905, 528] on span "Load next items" at bounding box center [930, 524] width 68 height 12
click at [937, 524] on span "Load next items" at bounding box center [930, 524] width 68 height 12
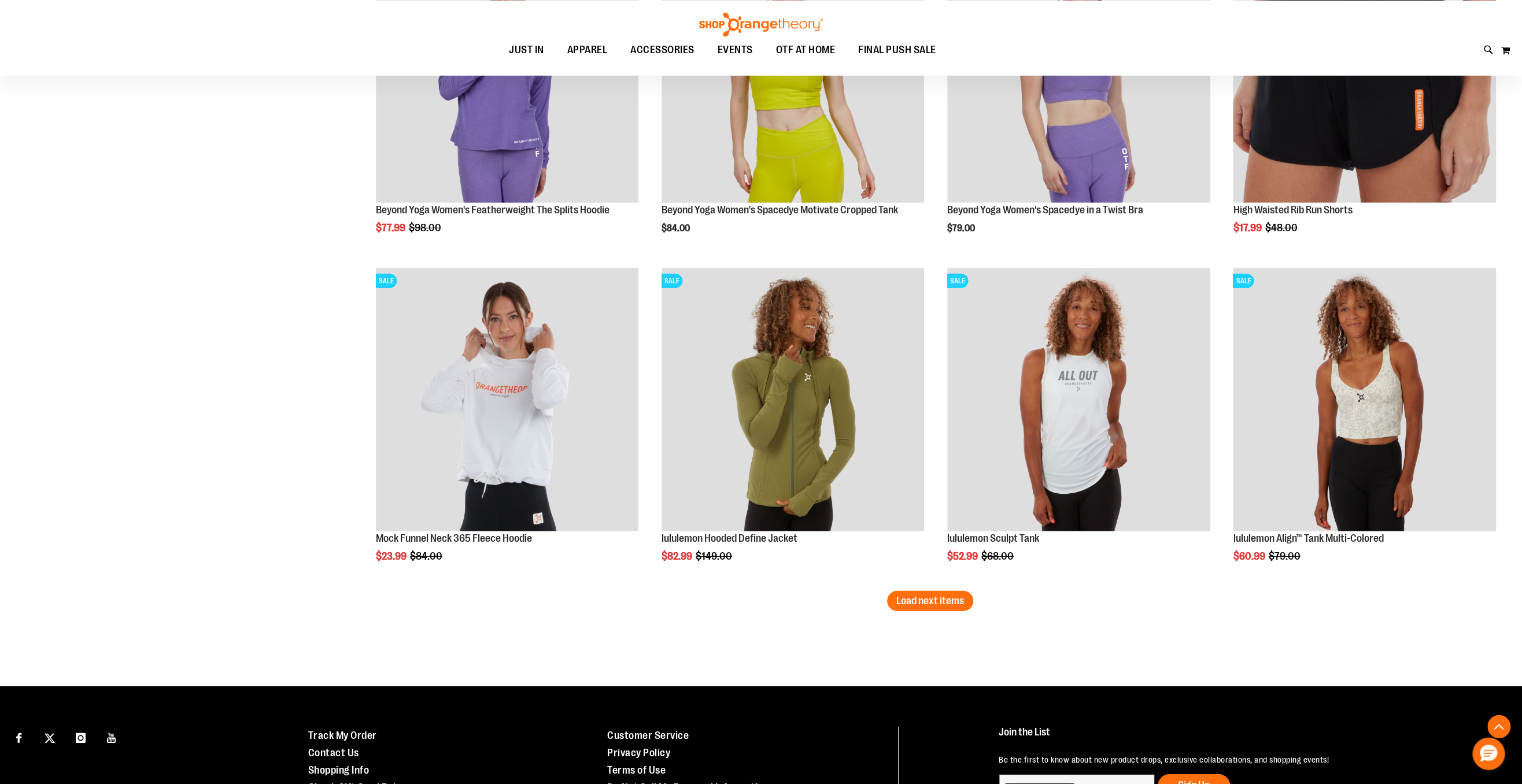
scroll to position [6598, 0]
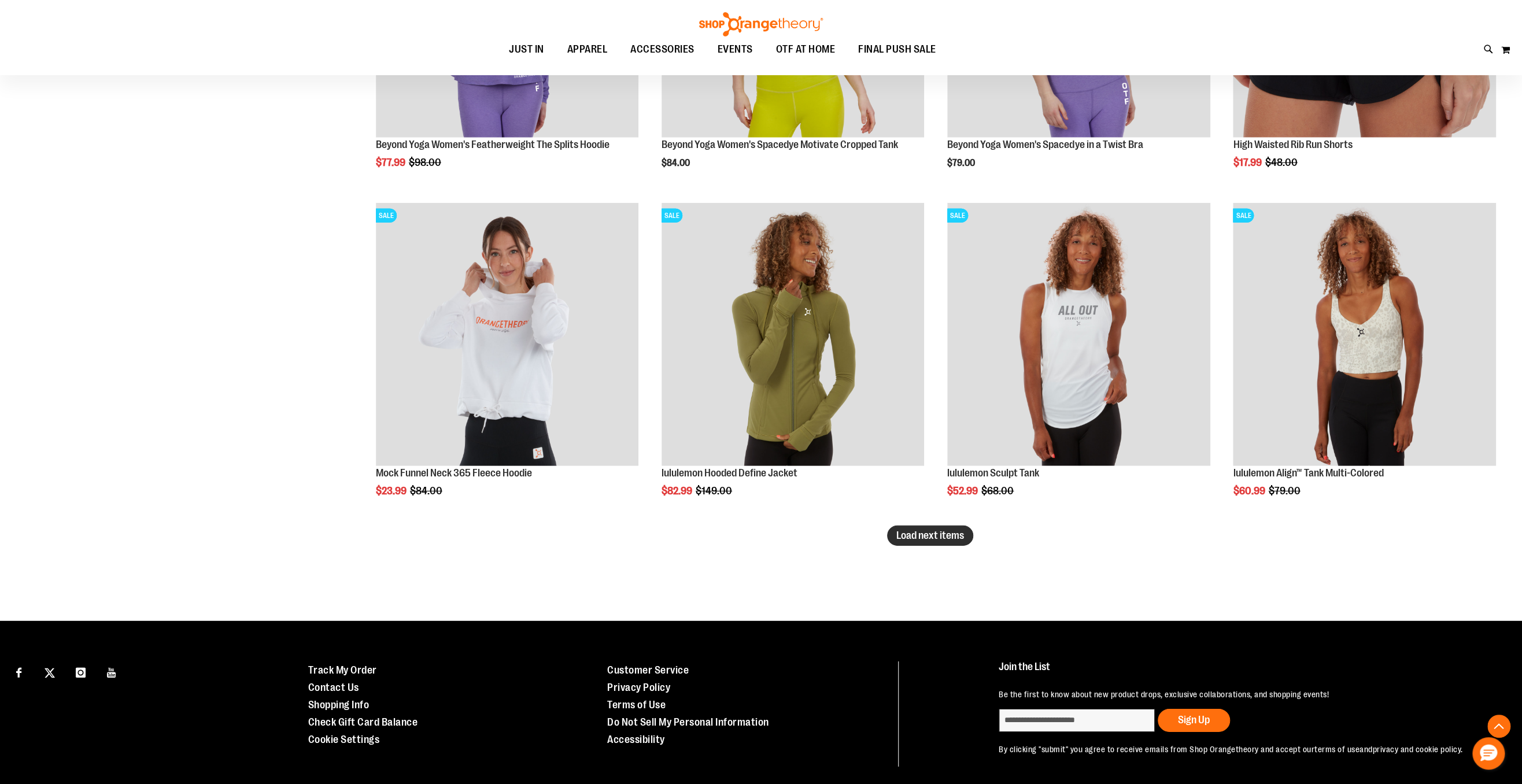
click at [933, 533] on span "Load next items" at bounding box center [930, 535] width 68 height 12
click at [905, 537] on span "Load next items" at bounding box center [930, 535] width 68 height 12
click at [923, 536] on span "Load next items" at bounding box center [930, 535] width 68 height 12
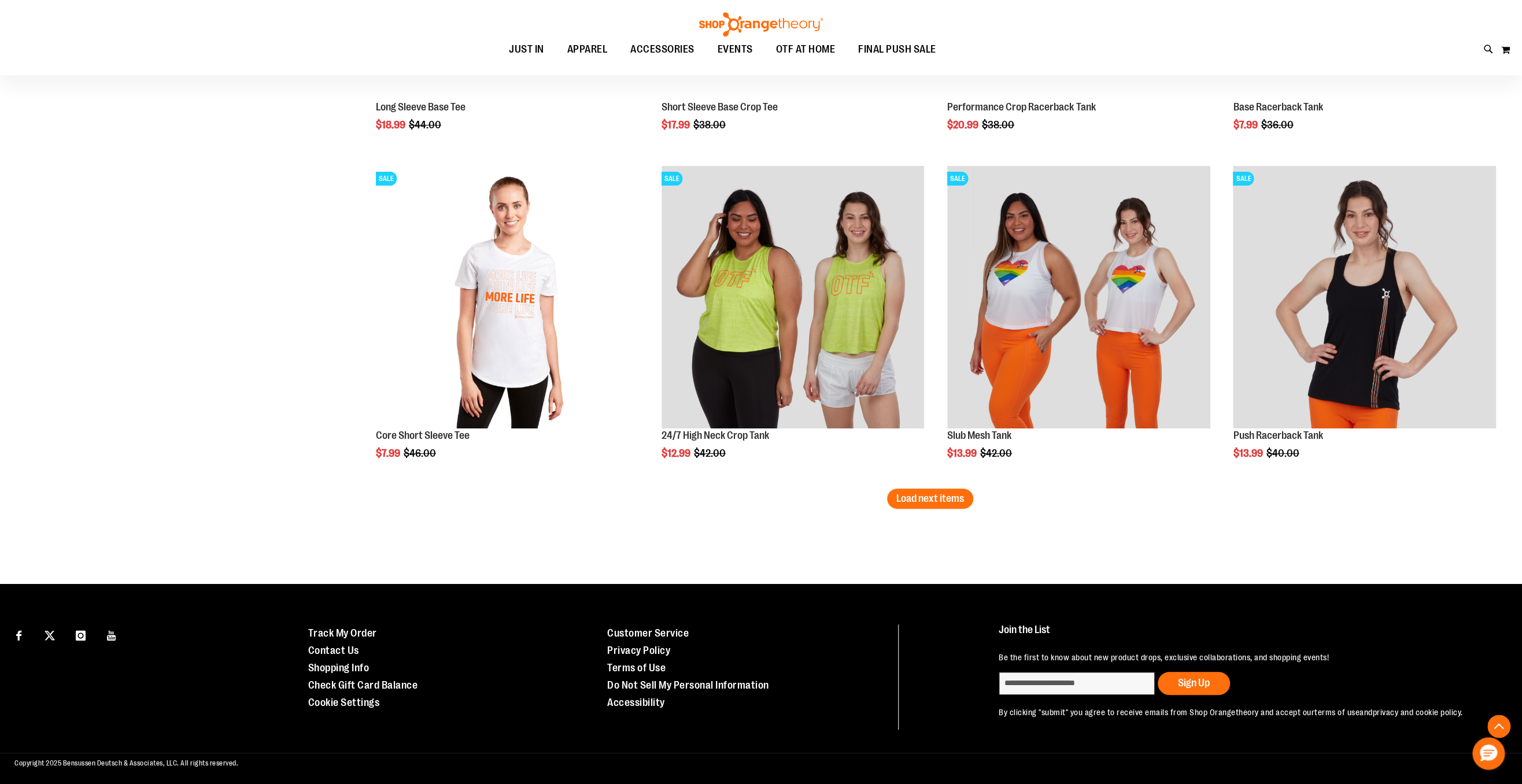
scroll to position [7623, 0]
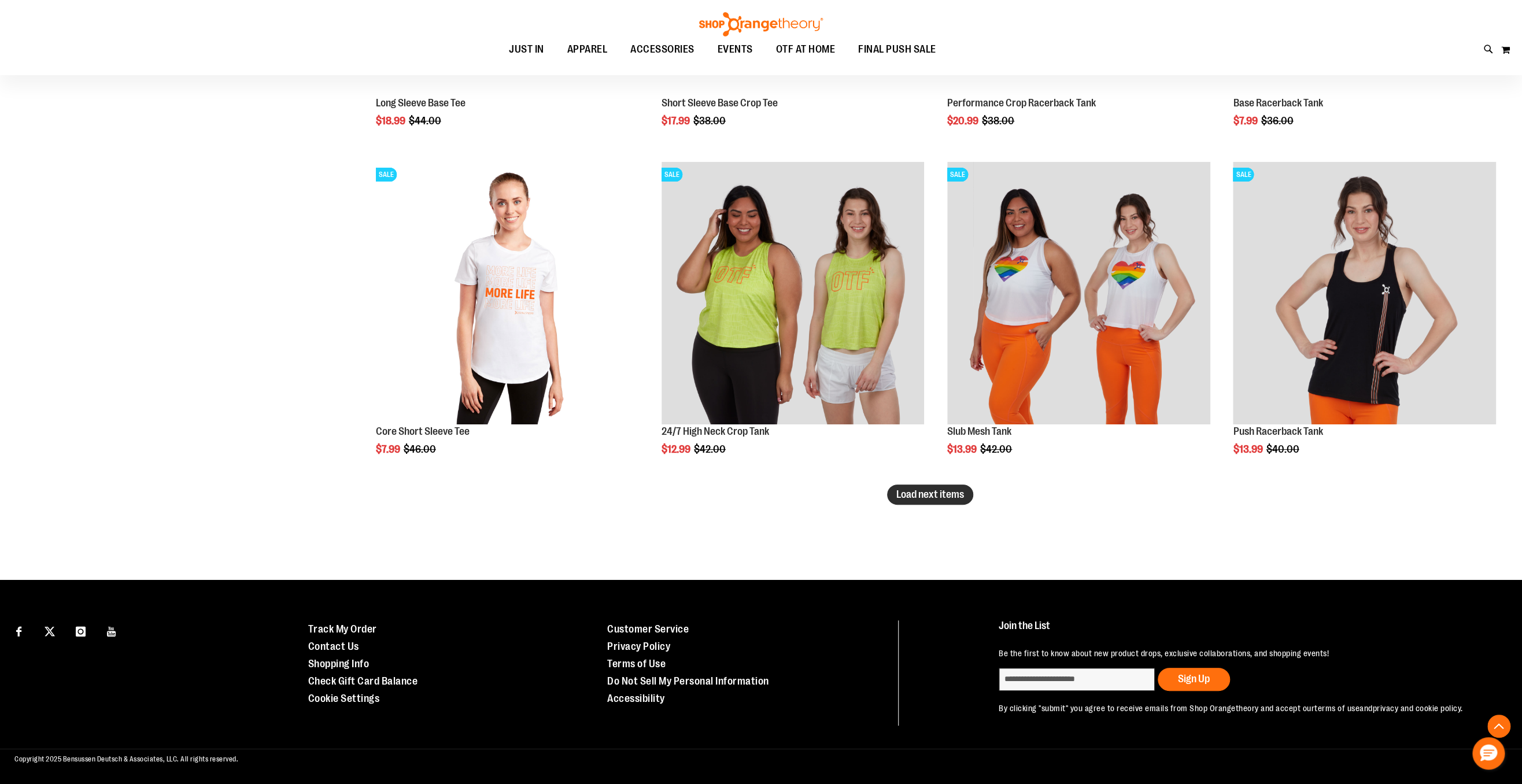
click at [951, 495] on span "Load next items" at bounding box center [930, 493] width 68 height 12
click at [947, 494] on span "Load next items" at bounding box center [930, 493] width 68 height 12
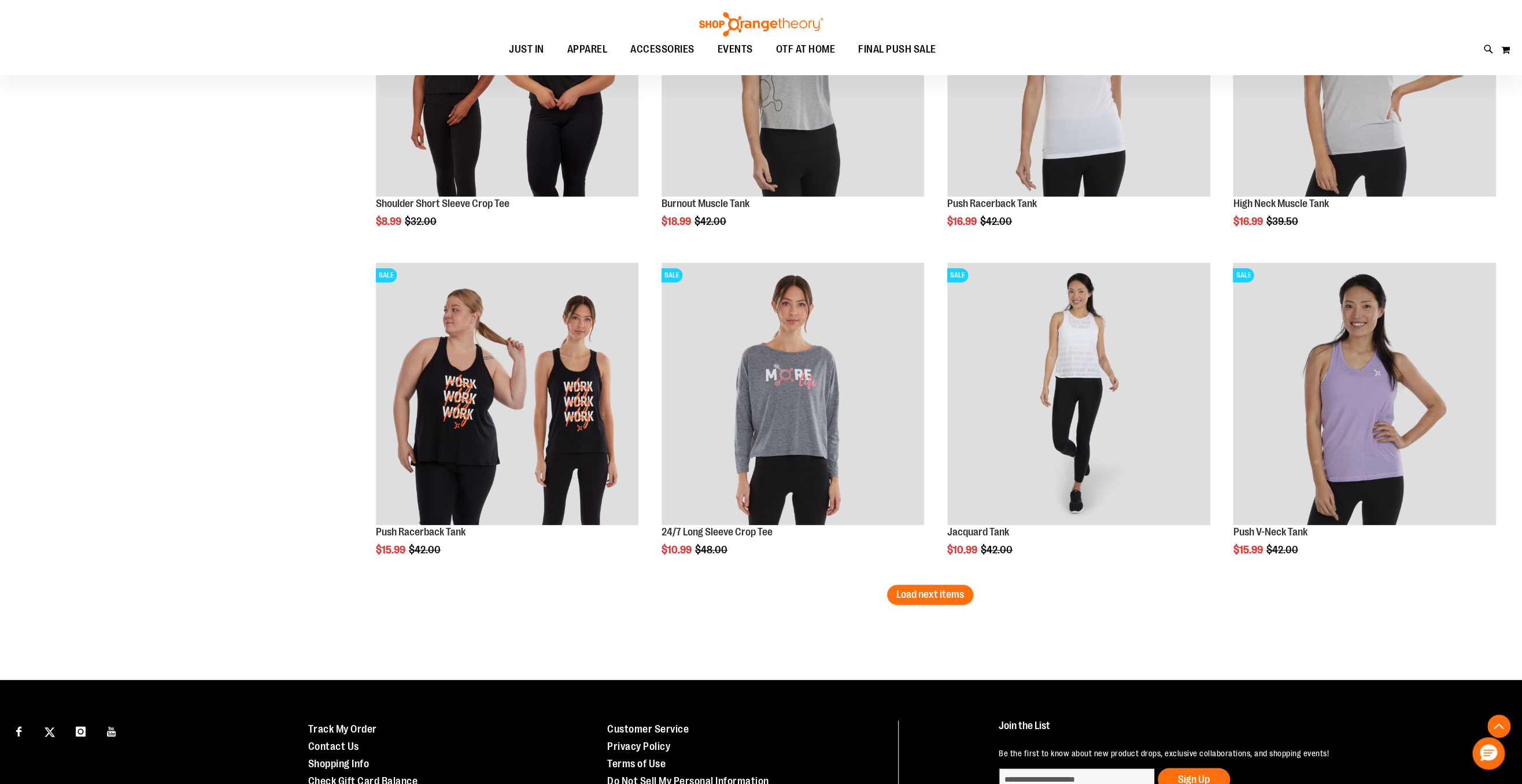
scroll to position [8609, 0]
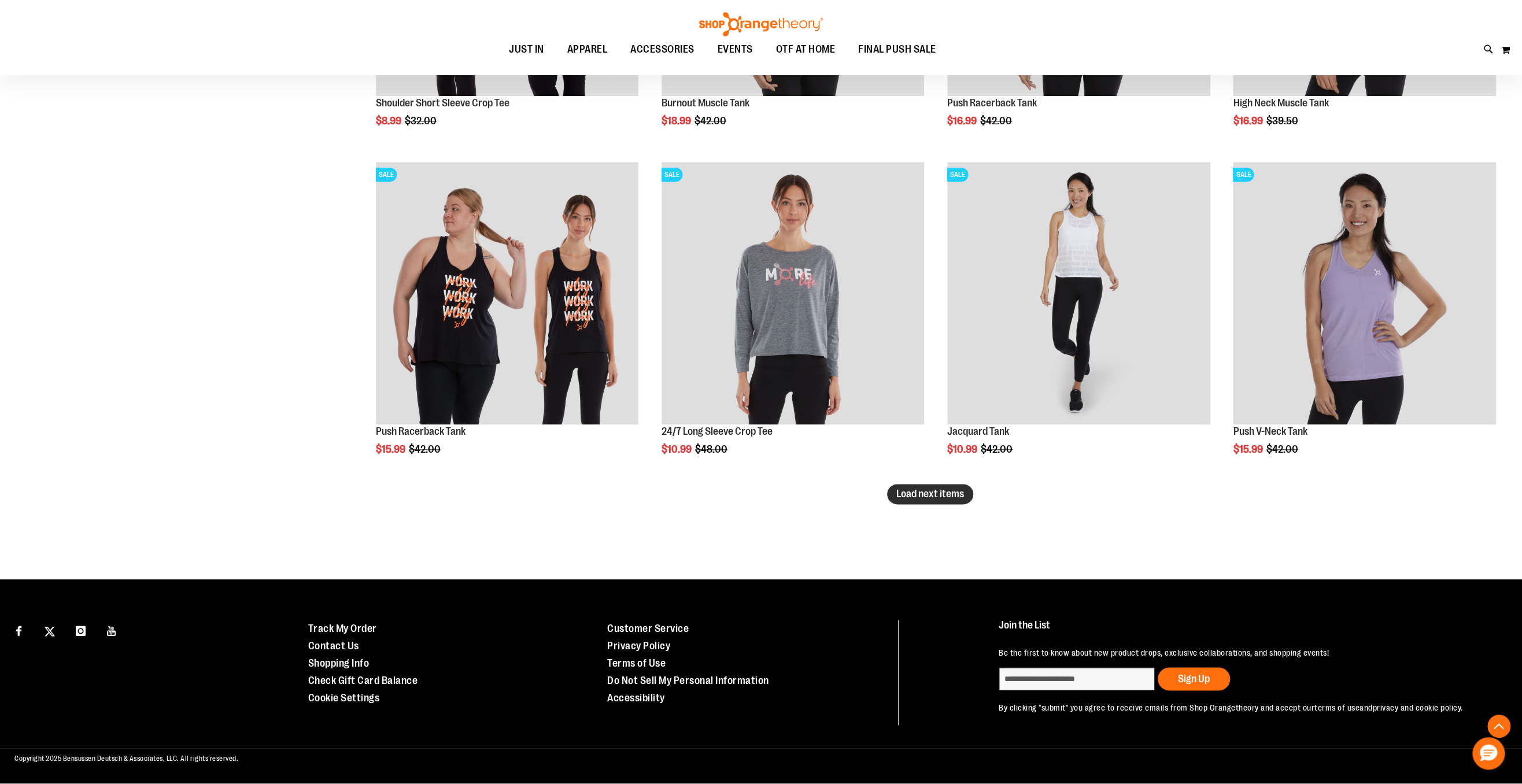
click at [923, 497] on span "Load next items" at bounding box center [930, 493] width 68 height 12
click at [925, 497] on span "Load next items" at bounding box center [930, 493] width 68 height 12
click at [923, 498] on span "Load next items" at bounding box center [930, 493] width 68 height 12
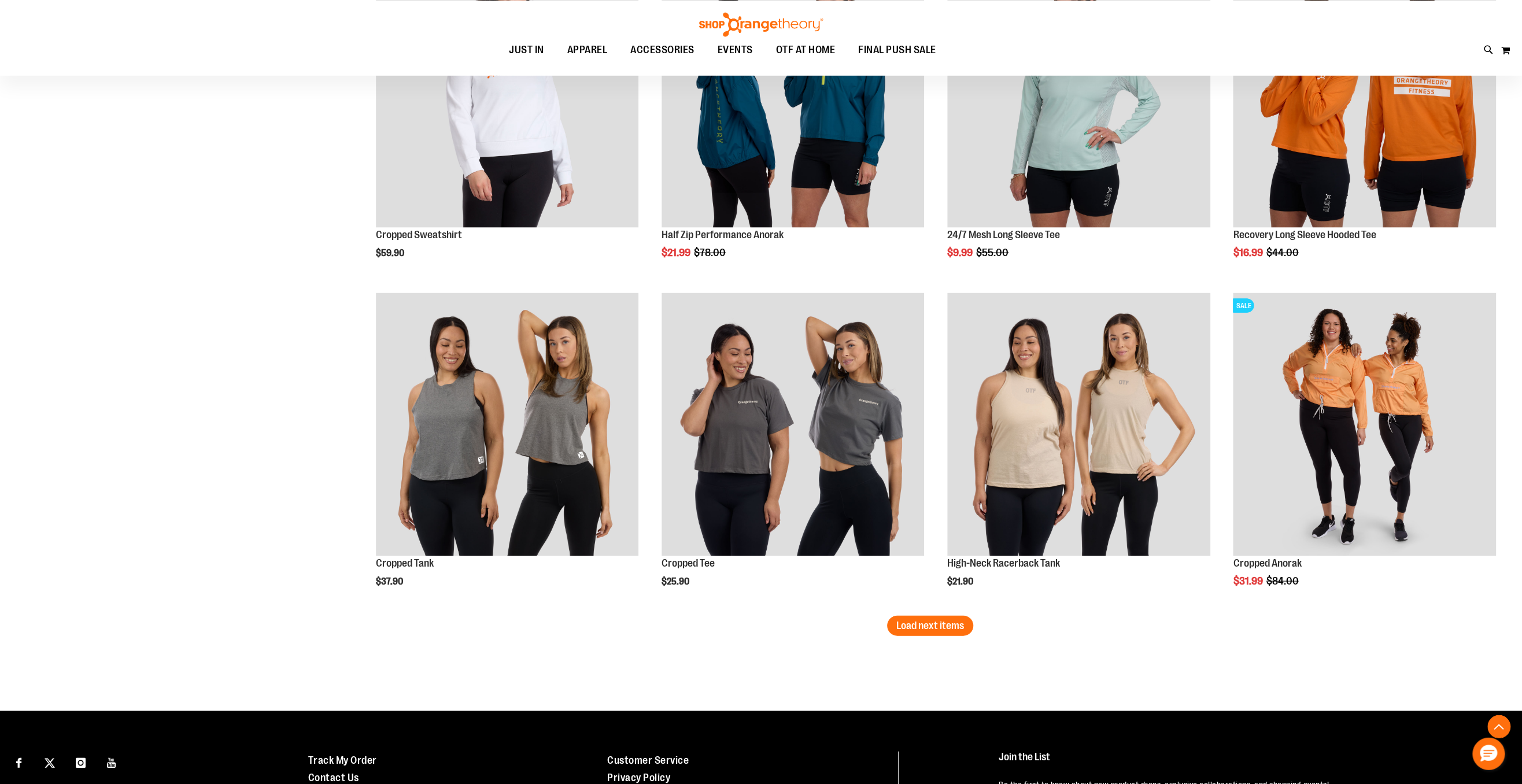
scroll to position [9492, 0]
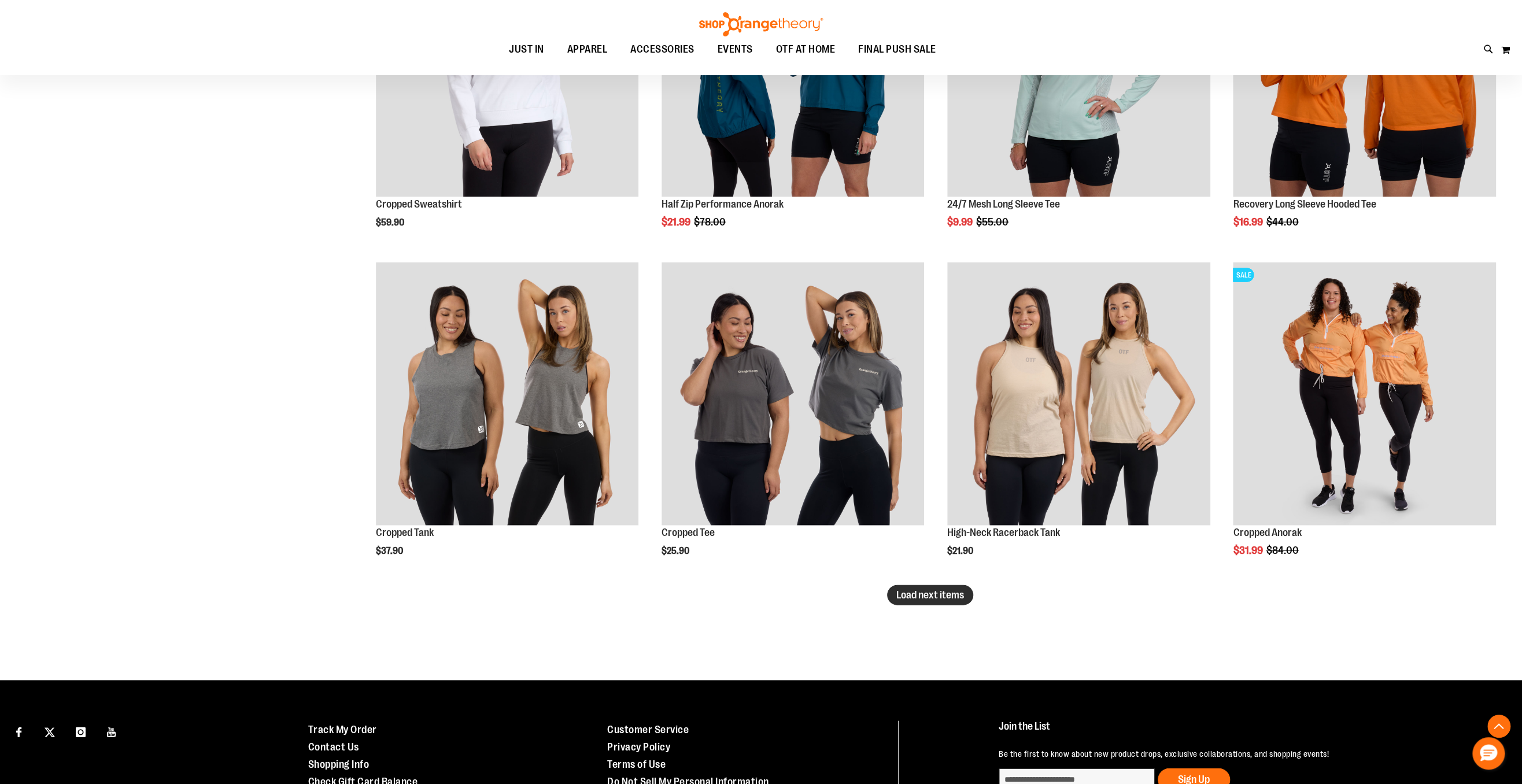
click at [926, 591] on span "Load next items" at bounding box center [930, 594] width 68 height 12
click at [920, 595] on span "Load next items" at bounding box center [930, 594] width 68 height 12
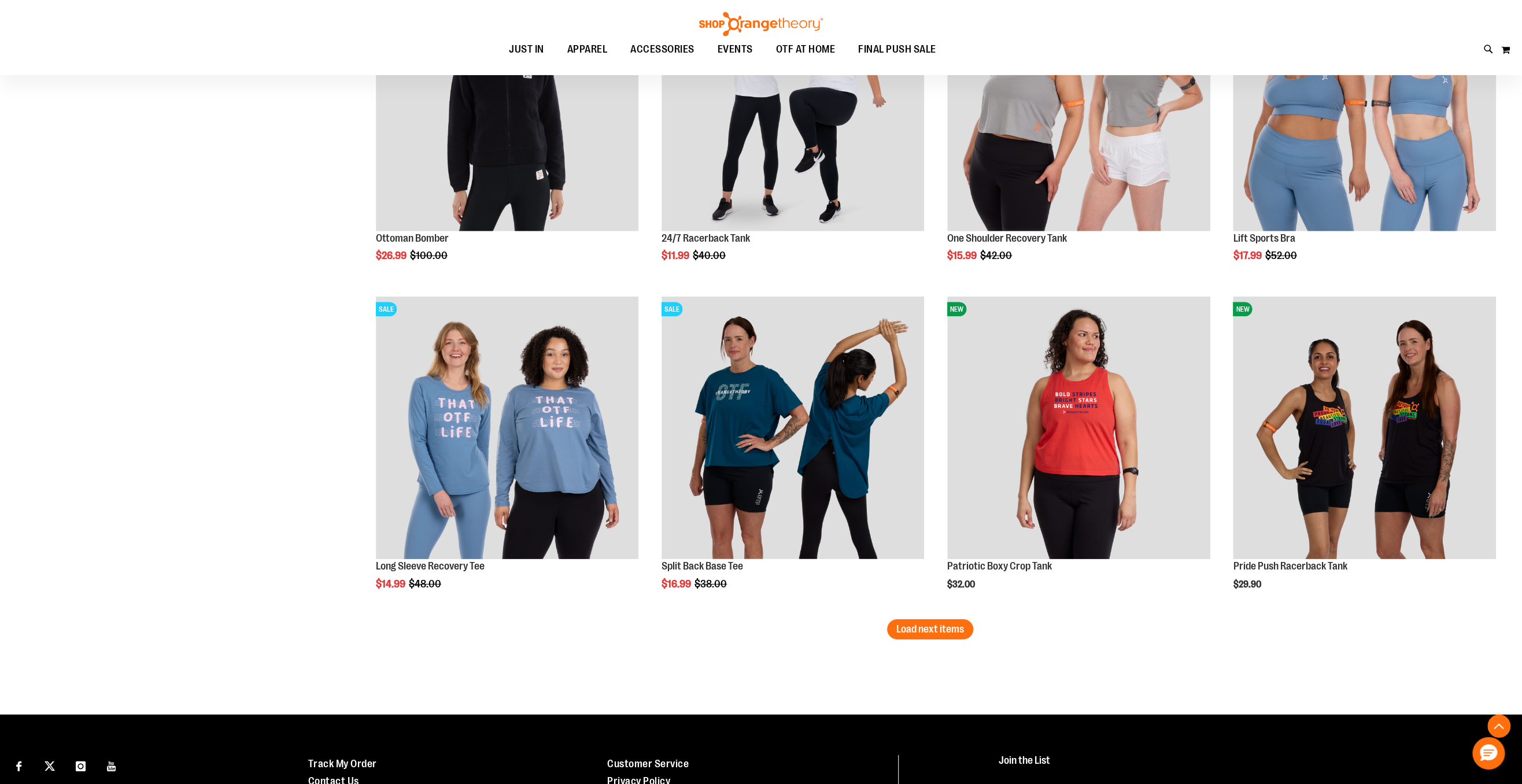
scroll to position [10467, 0]
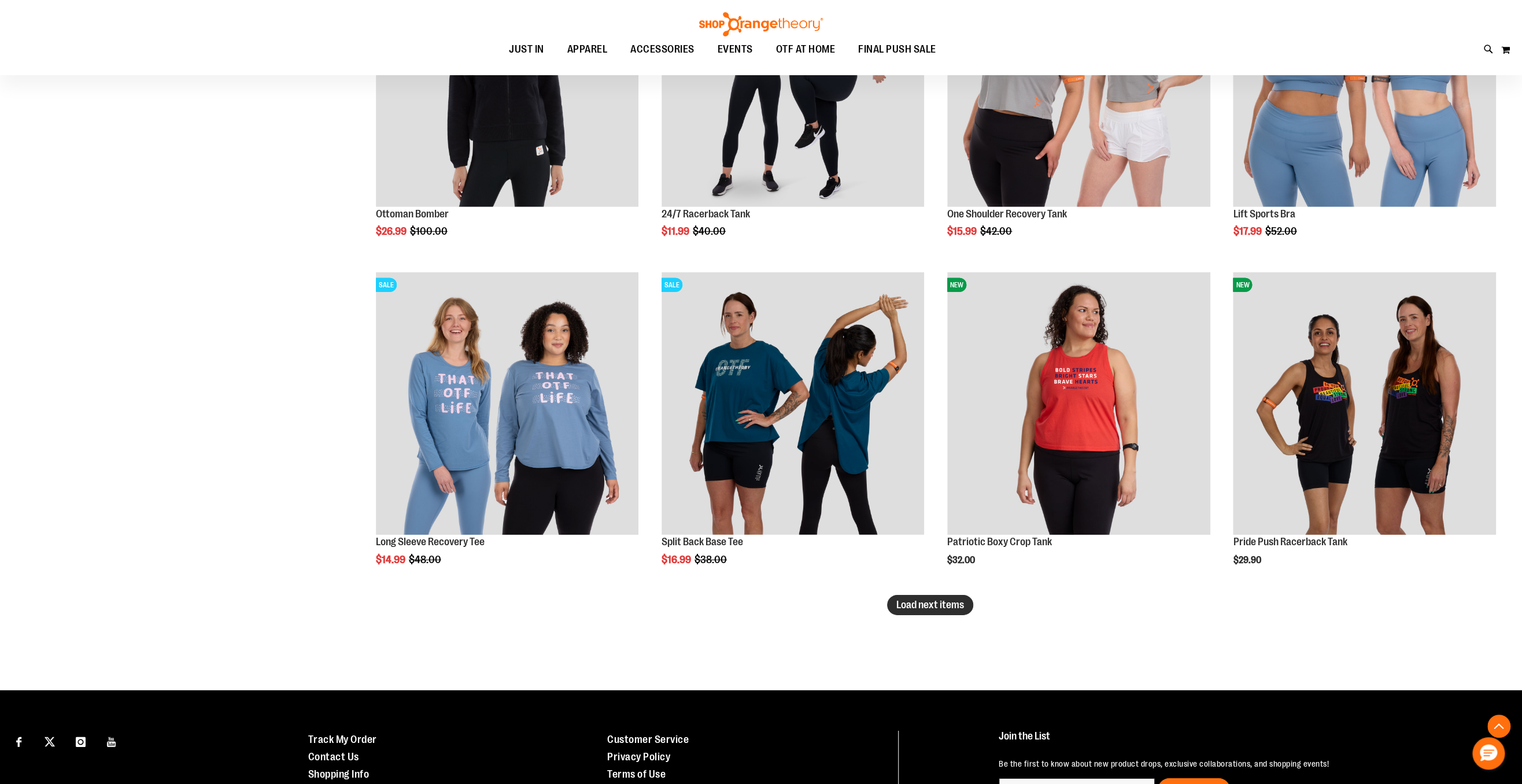
click at [908, 606] on span "Load next items" at bounding box center [930, 604] width 68 height 12
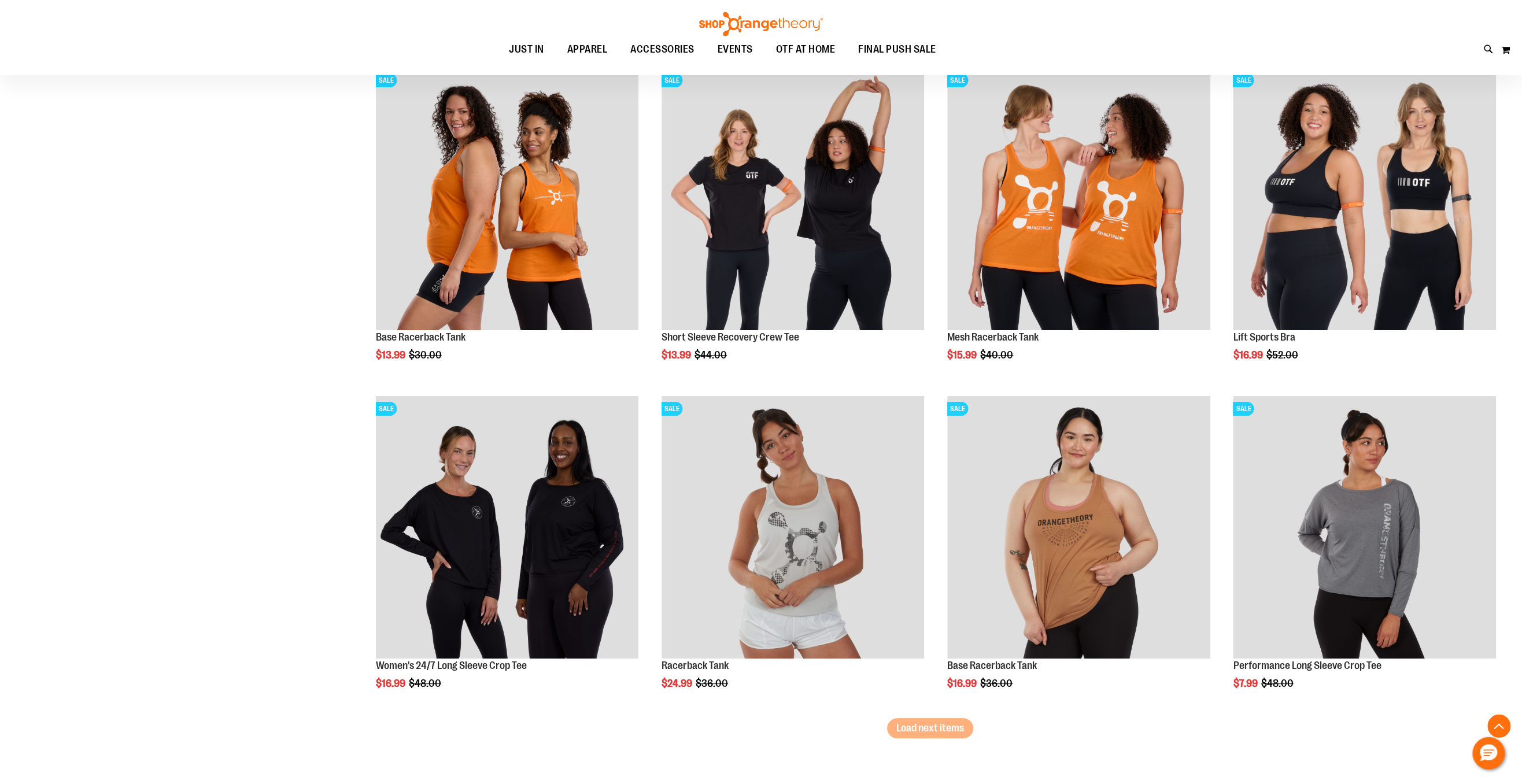
scroll to position [11371, 0]
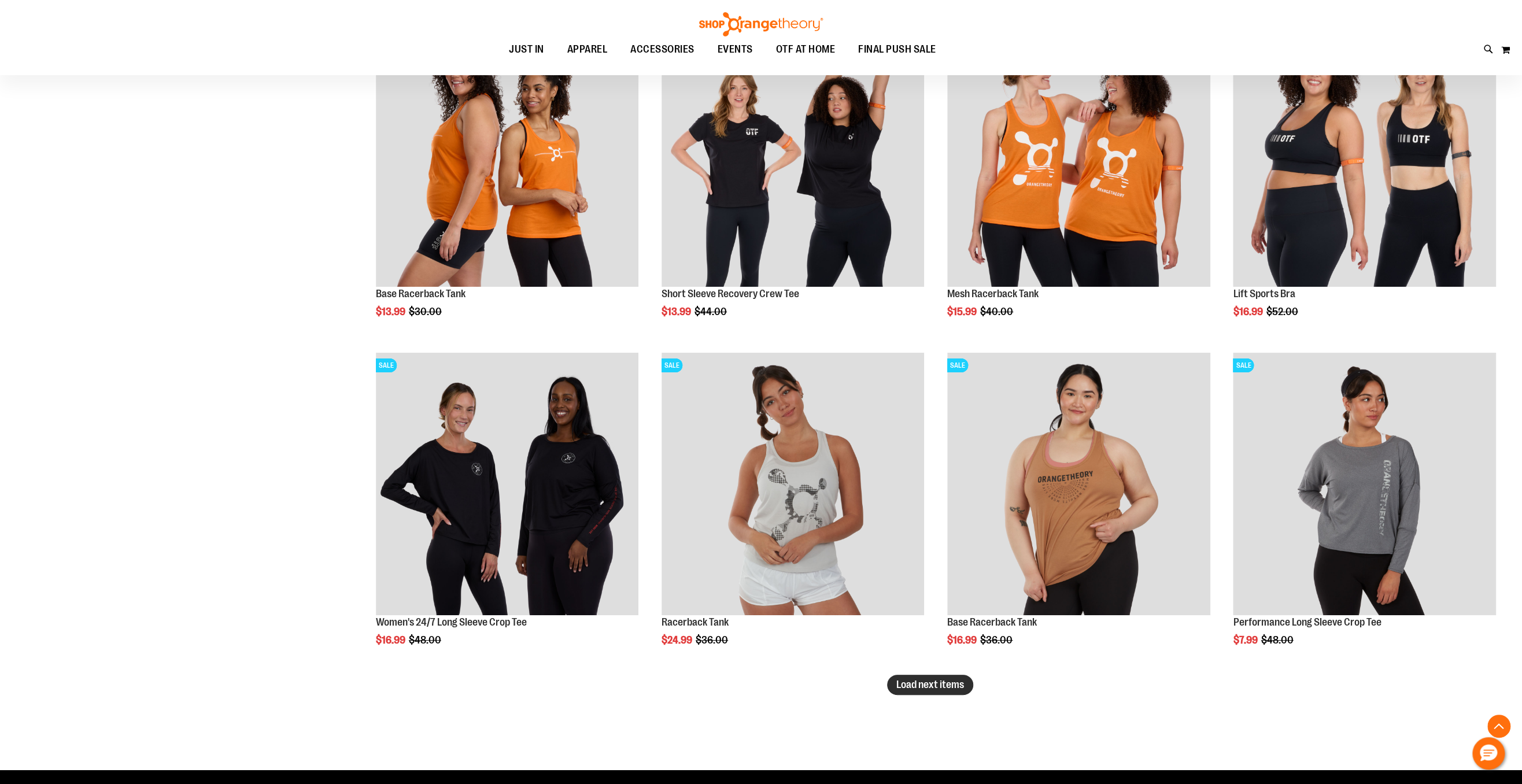
click at [903, 679] on button "Load next items" at bounding box center [930, 685] width 86 height 20
click at [908, 687] on span "Load next items" at bounding box center [930, 684] width 68 height 12
click at [908, 687] on span "Load next items" at bounding box center [930, 684] width 68 height 12
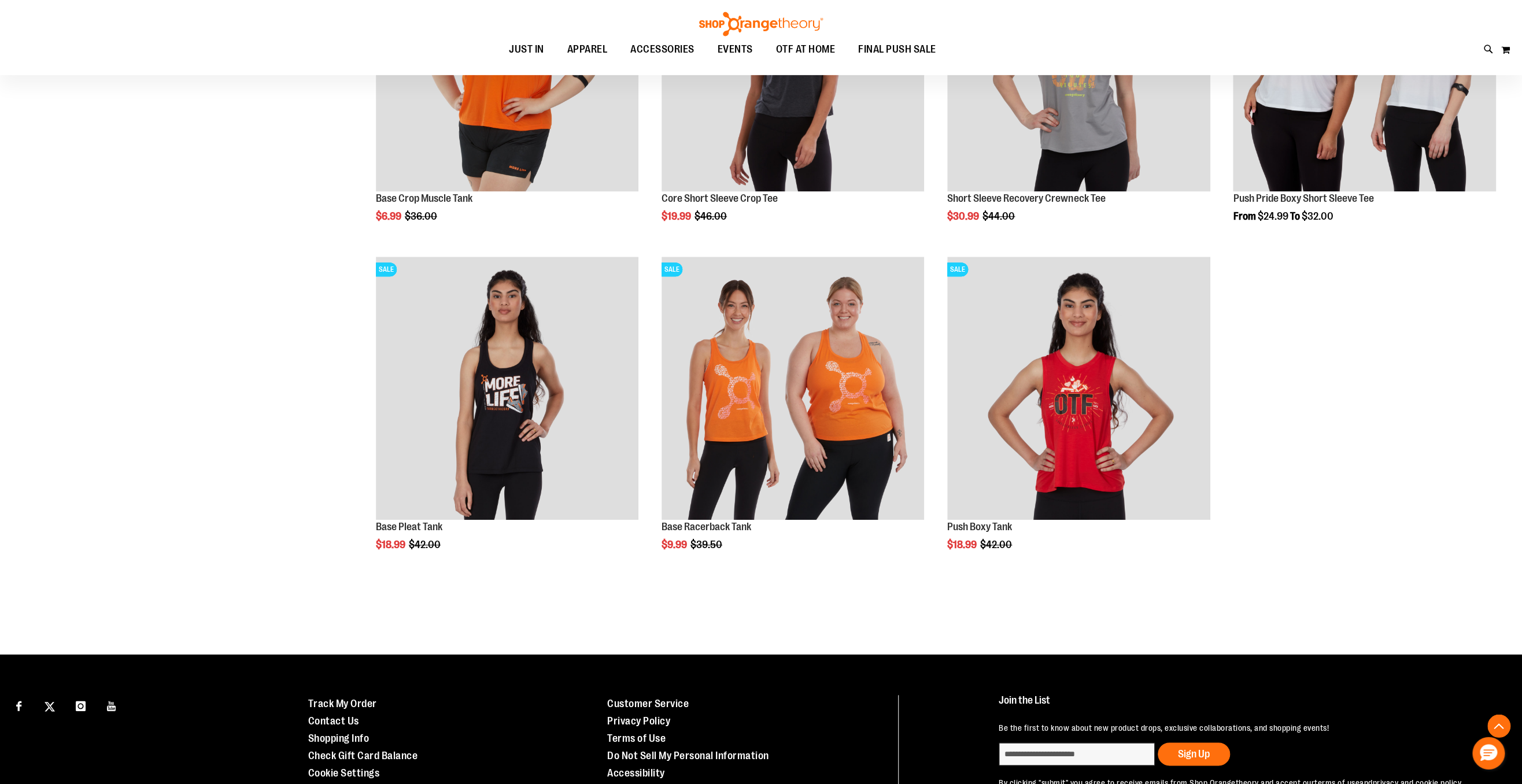
scroll to position [12136, 0]
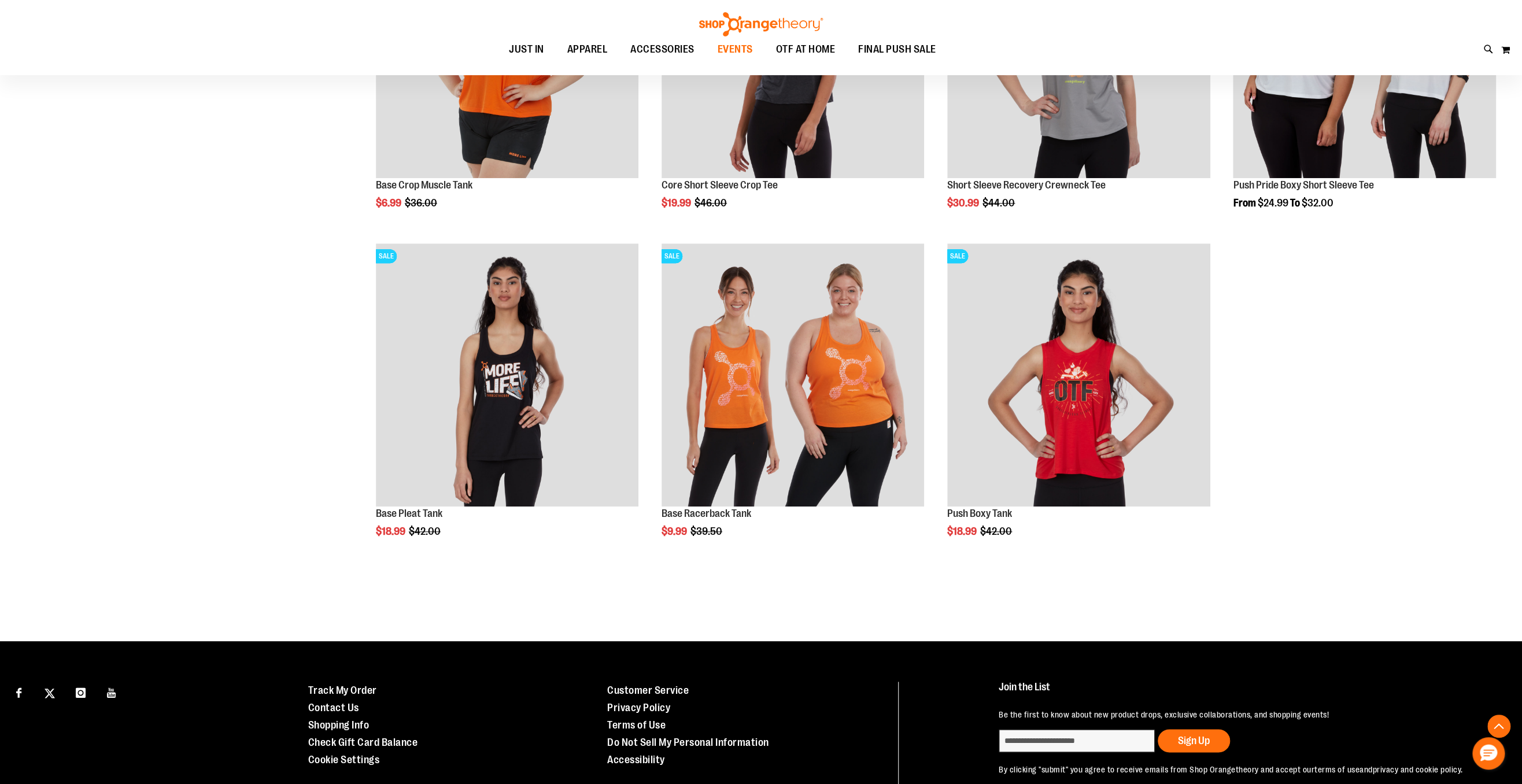
click at [744, 53] on span "EVENTS" at bounding box center [735, 49] width 35 height 26
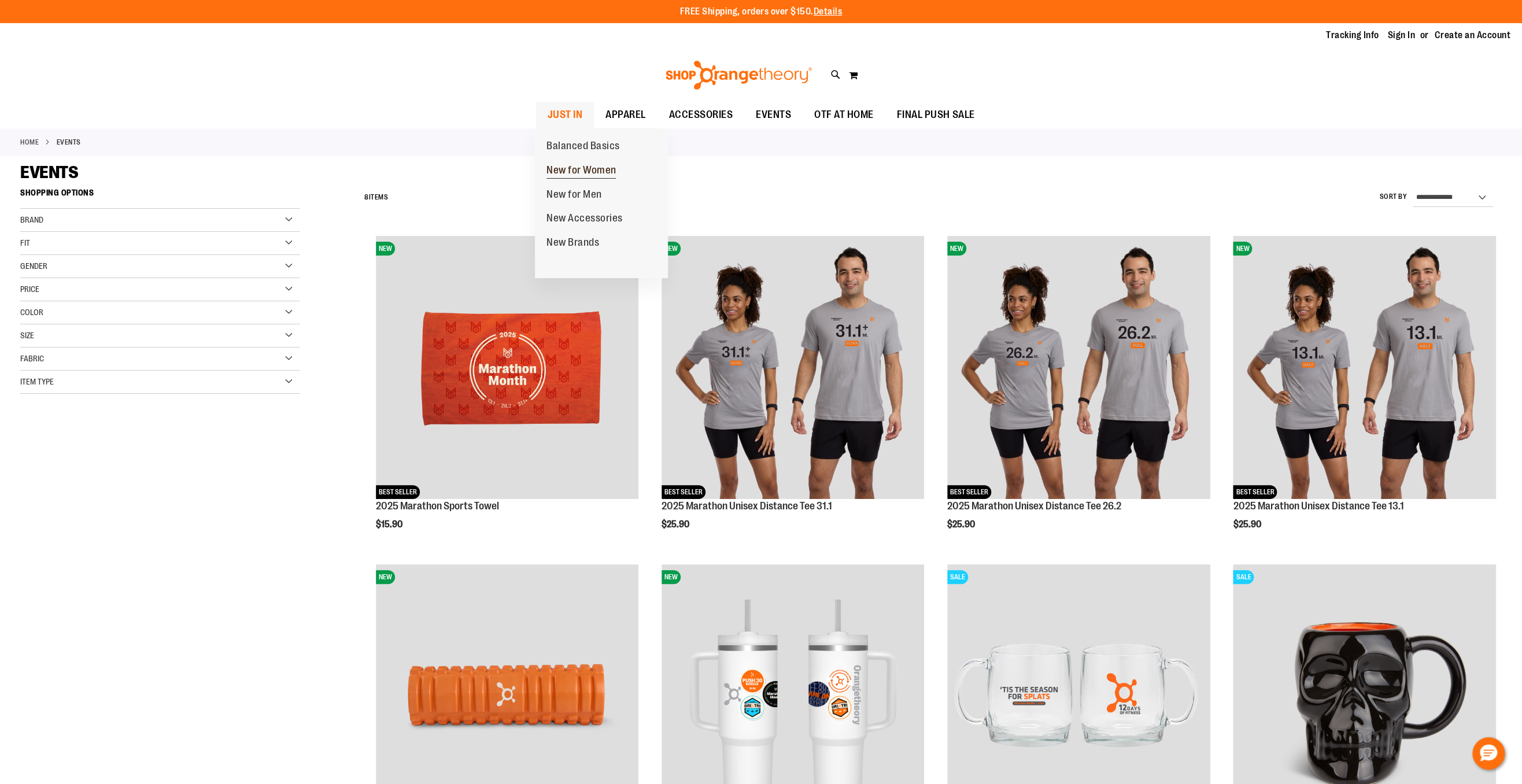
click at [570, 168] on span "New for Women" at bounding box center [581, 171] width 70 height 14
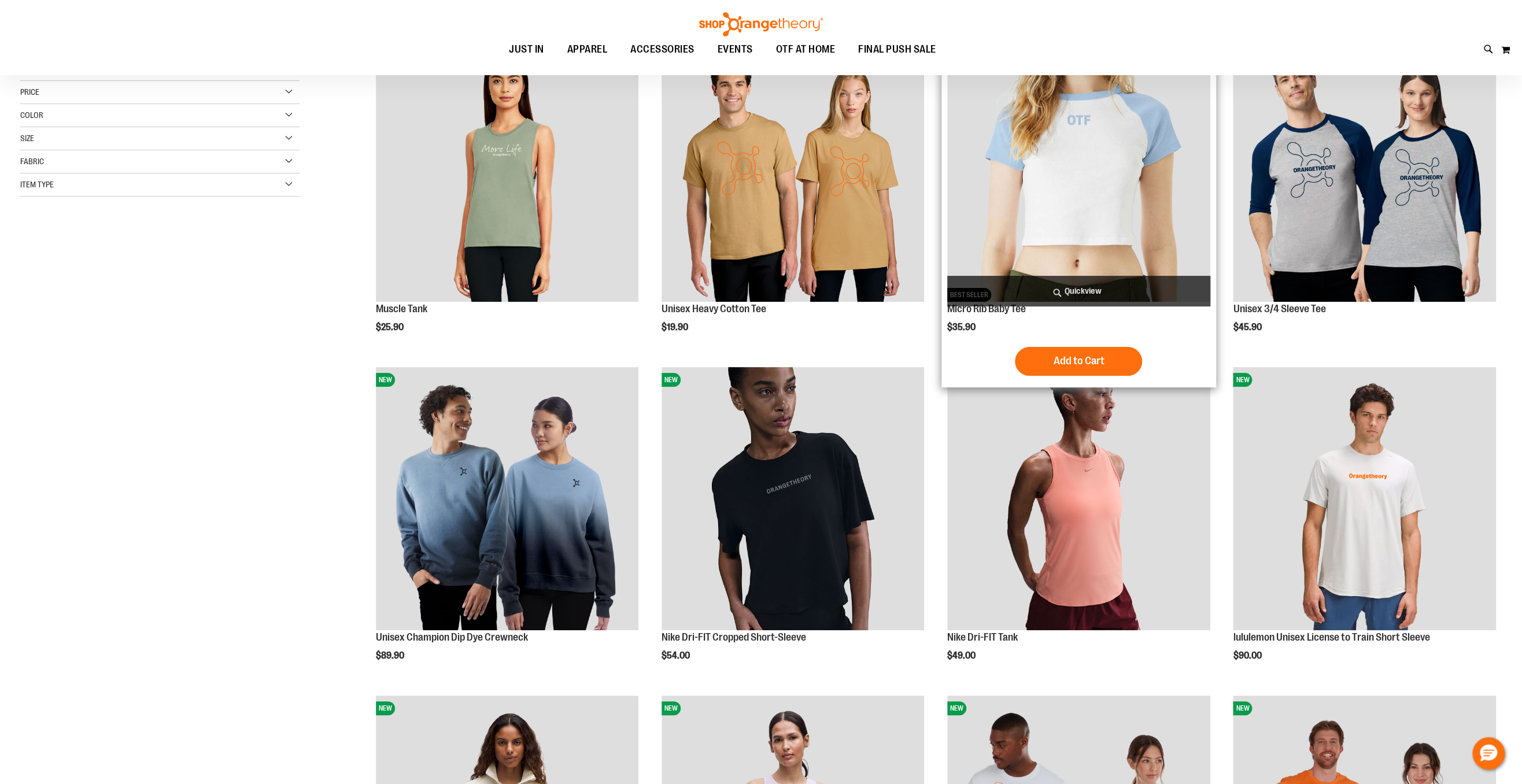
scroll to position [277, 0]
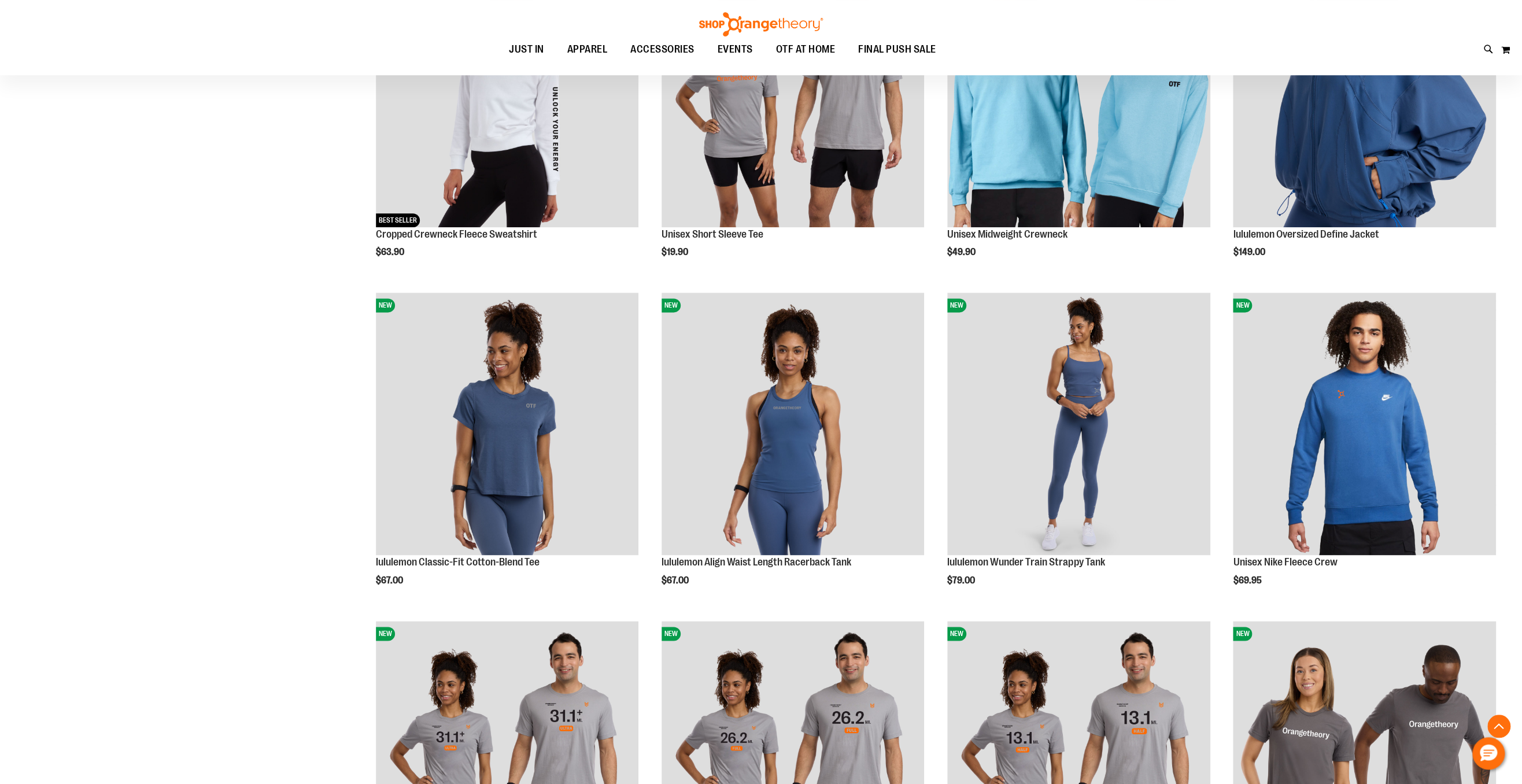
scroll to position [1321, 0]
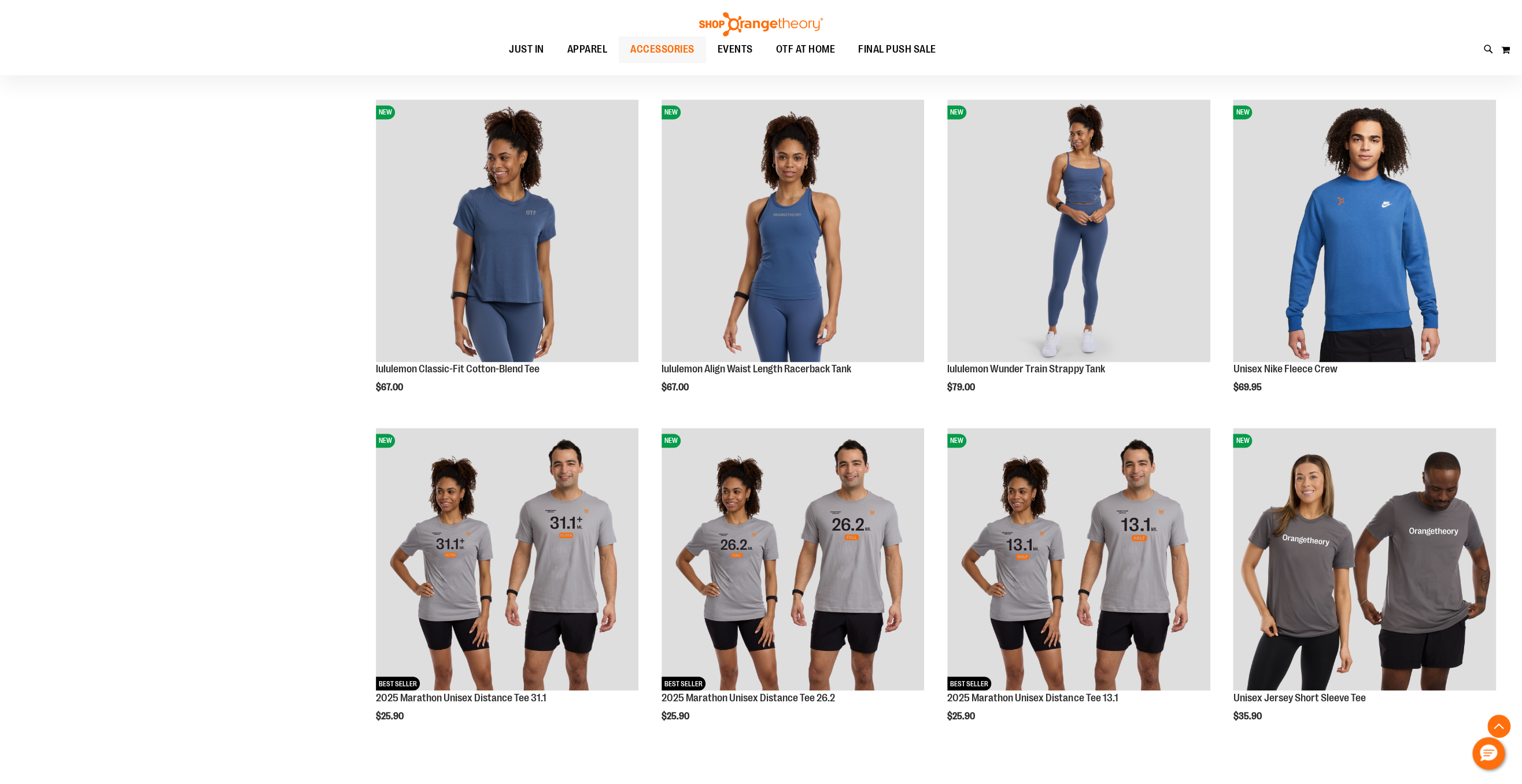
scroll to position [904, 0]
